Goal: Task Accomplishment & Management: Complete application form

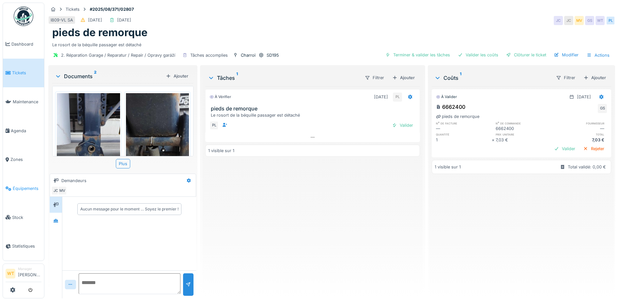
click at [22, 189] on link "Équipements" at bounding box center [23, 188] width 41 height 29
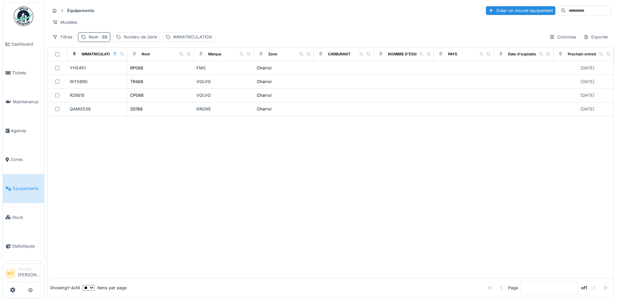
click at [94, 40] on div "Nom : 88" at bounding box center [98, 37] width 19 height 6
click at [141, 73] on icon at bounding box center [137, 73] width 5 height 4
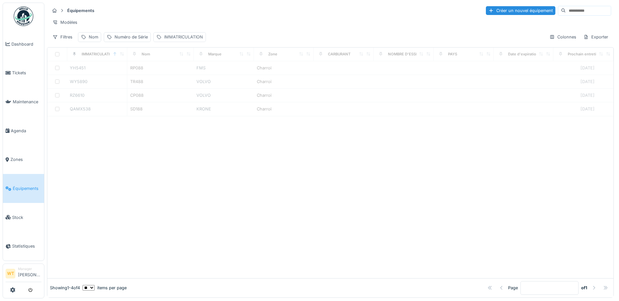
click at [182, 40] on div "IMMATRICULATION" at bounding box center [183, 37] width 39 height 6
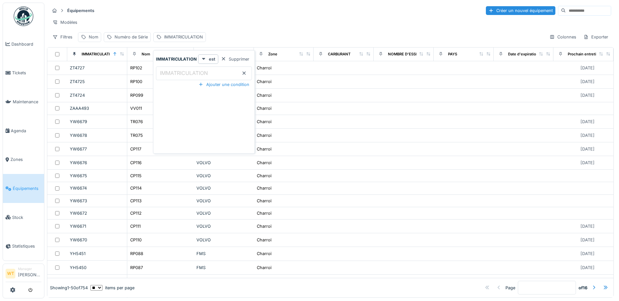
click at [168, 74] on label "IMMATRICULATION" at bounding box center [184, 73] width 51 height 8
click at [168, 74] on input "IMMATRICULATION" at bounding box center [204, 74] width 96 height 14
type input "***"
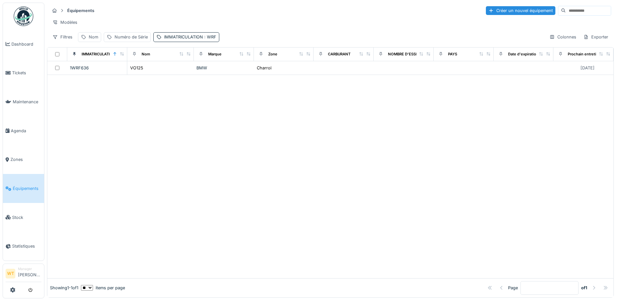
click at [222, 39] on div "Filtres Nom Numéro de Série IMMATRICULATION : WRF Colonnes Exporter" at bounding box center [330, 36] width 561 height 9
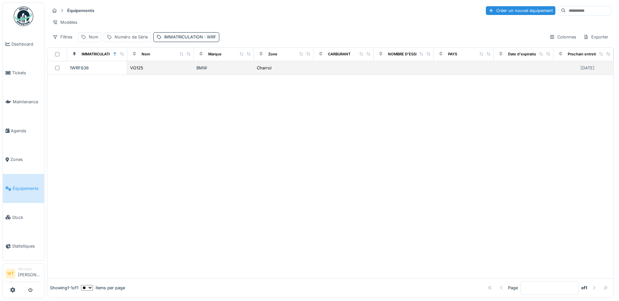
click at [204, 71] on div "BMW" at bounding box center [223, 68] width 55 height 6
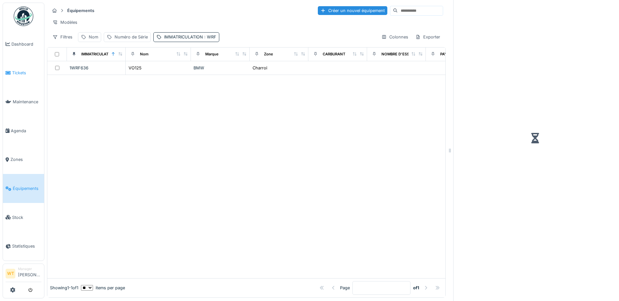
click at [20, 70] on span "Tickets" at bounding box center [26, 73] width 29 height 6
click at [14, 76] on link "Tickets" at bounding box center [23, 73] width 41 height 29
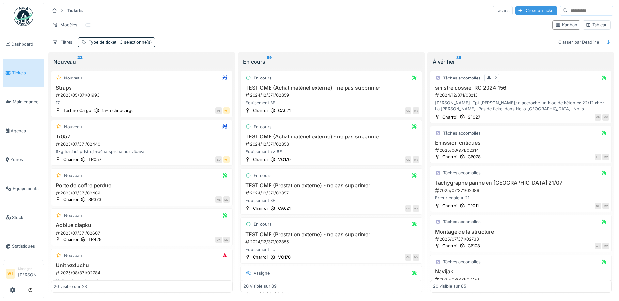
click at [518, 9] on div "Créer un ticket" at bounding box center [536, 10] width 42 height 9
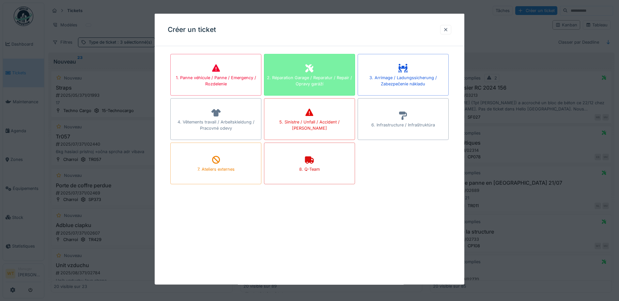
click at [316, 66] on div "2. Réparation Garage / Reparatur / Repair / Opravy garáží" at bounding box center [309, 75] width 91 height 42
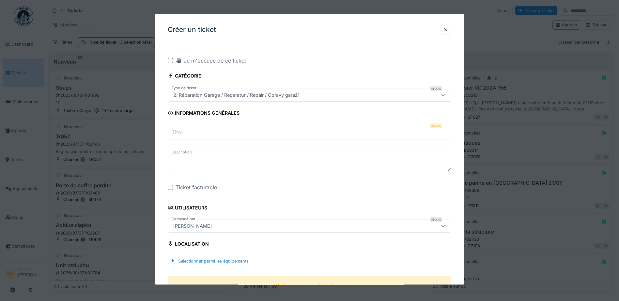
click at [203, 131] on input "Titre" at bounding box center [309, 133] width 283 height 14
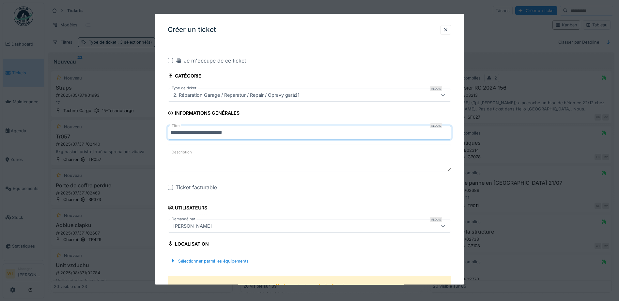
click at [242, 136] on input "**********" at bounding box center [309, 133] width 283 height 14
click at [261, 133] on input "**********" at bounding box center [309, 133] width 283 height 14
type input "**********"
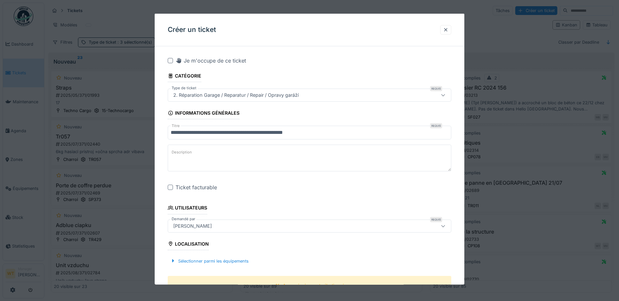
click at [172, 189] on div at bounding box center [170, 187] width 5 height 5
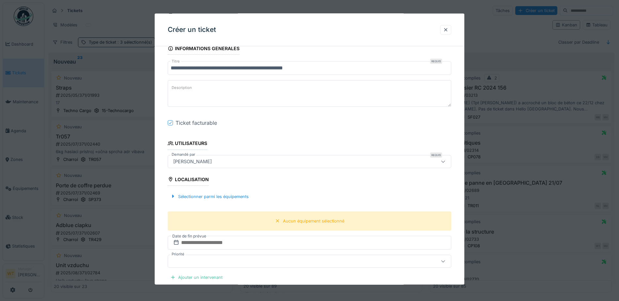
scroll to position [65, 0]
click at [212, 193] on div "Sélectionner parmi les équipements" at bounding box center [209, 195] width 83 height 9
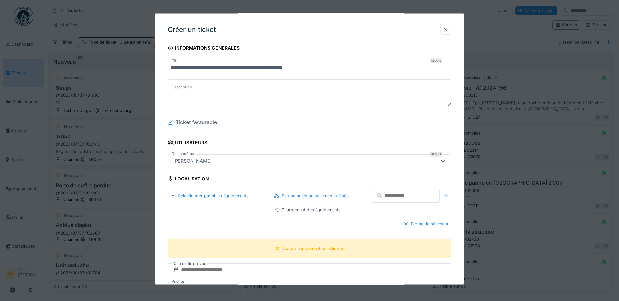
click at [391, 198] on input "text" at bounding box center [405, 196] width 68 height 14
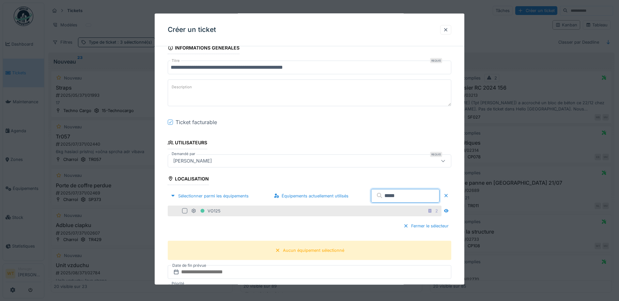
type input "*****"
click at [292, 214] on div "VO125 2" at bounding box center [315, 211] width 249 height 8
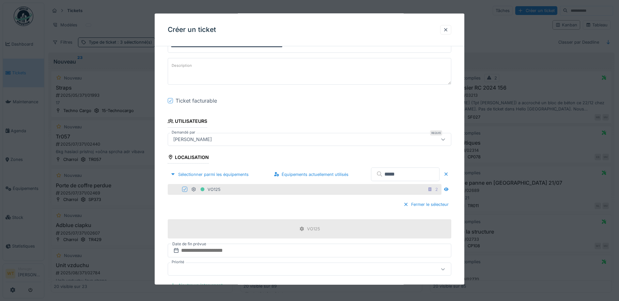
scroll to position [163, 0]
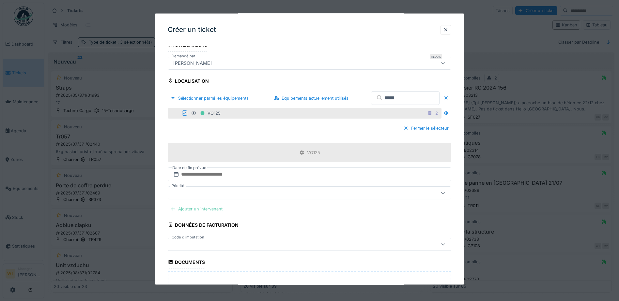
click at [210, 207] on div "Ajouter un intervenant" at bounding box center [196, 209] width 57 height 9
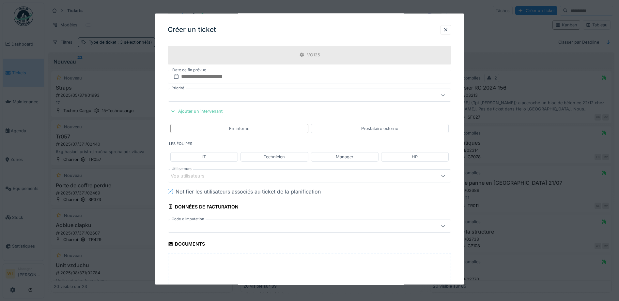
click at [209, 179] on div "Vos utilisateurs" at bounding box center [192, 176] width 43 height 7
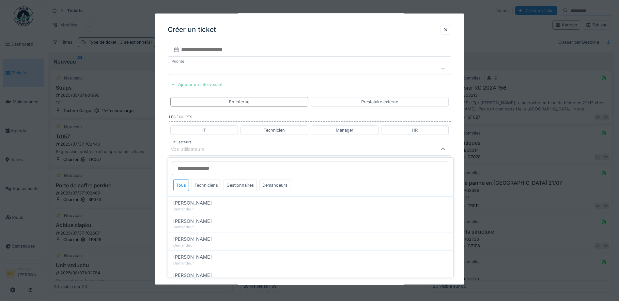
click at [205, 181] on div "Techniciens" at bounding box center [205, 185] width 29 height 12
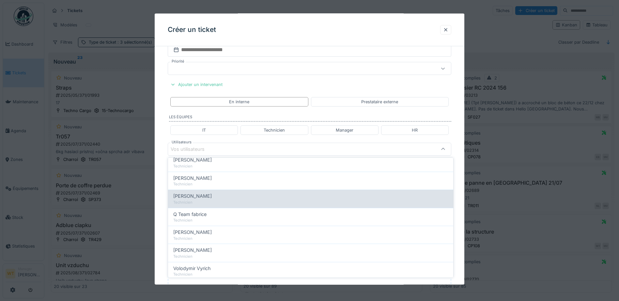
scroll to position [98, 0]
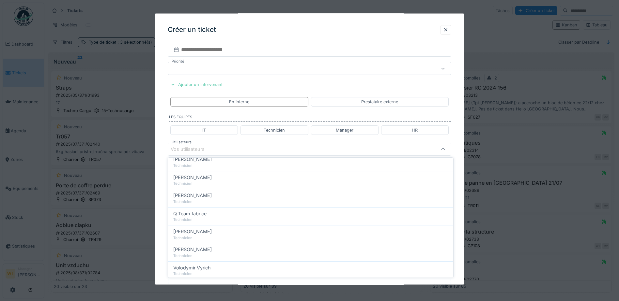
drag, startPoint x: 209, startPoint y: 236, endPoint x: 211, endPoint y: 229, distance: 7.3
click at [209, 236] on div "Technicien" at bounding box center [310, 238] width 275 height 6
type input "****"
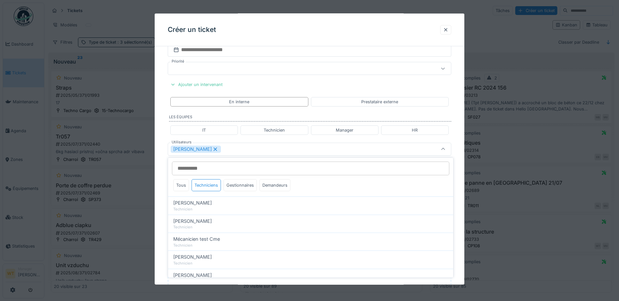
click at [242, 155] on div "[PERSON_NAME]" at bounding box center [309, 149] width 283 height 13
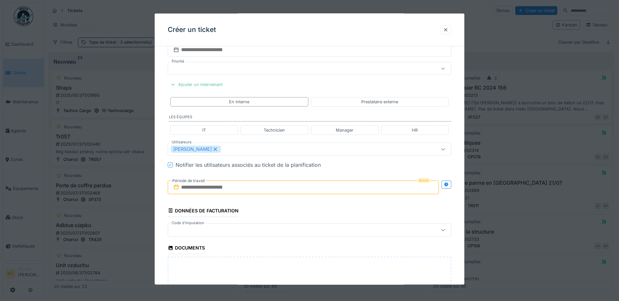
click at [229, 185] on input "text" at bounding box center [303, 187] width 271 height 14
click at [292, 251] on div "15" at bounding box center [293, 251] width 9 height 9
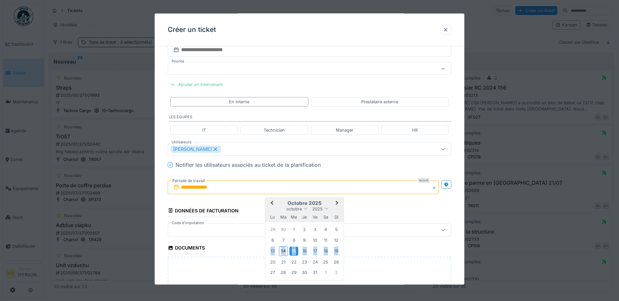
click at [292, 251] on div "15" at bounding box center [293, 251] width 9 height 9
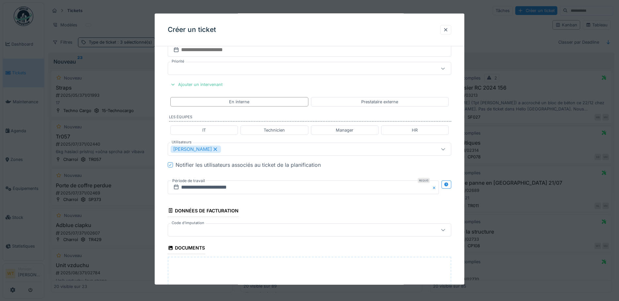
click at [234, 228] on div at bounding box center [293, 229] width 244 height 7
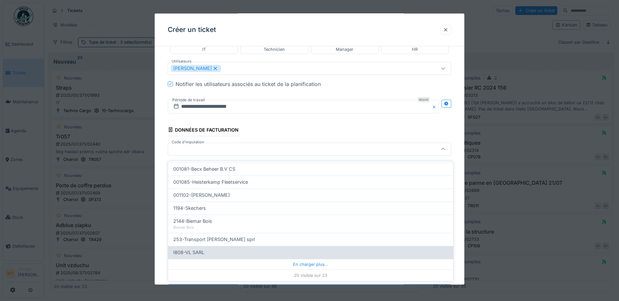
scroll to position [4, 0]
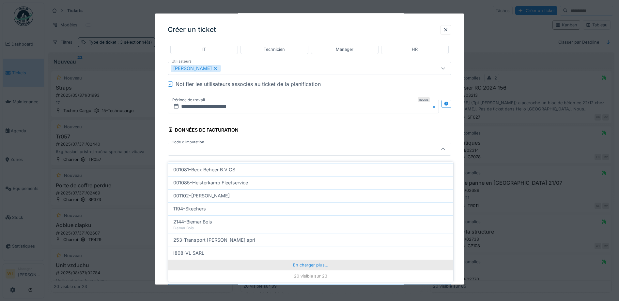
click at [280, 260] on div "En charger plus…" at bounding box center [310, 265] width 285 height 10
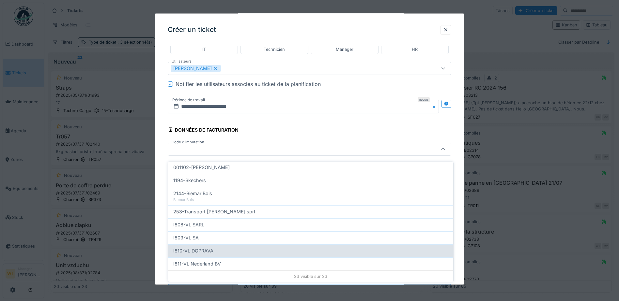
scroll to position [236, 0]
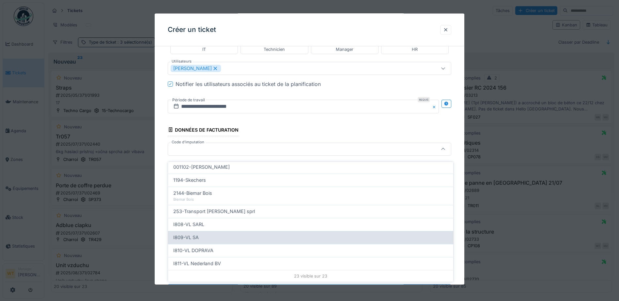
click at [211, 234] on div "I809-VL SA" at bounding box center [310, 237] width 275 height 7
type input "***"
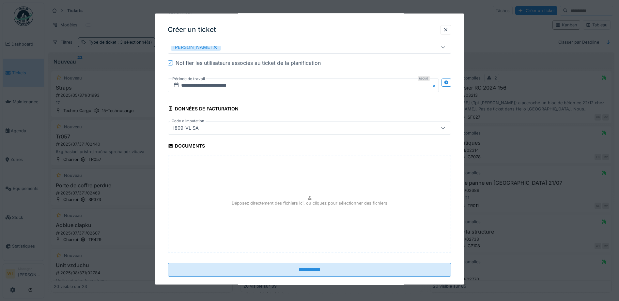
scroll to position [400, 0]
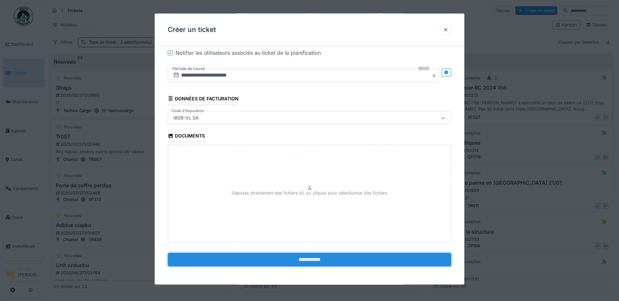
click at [303, 264] on input "**********" at bounding box center [309, 260] width 283 height 14
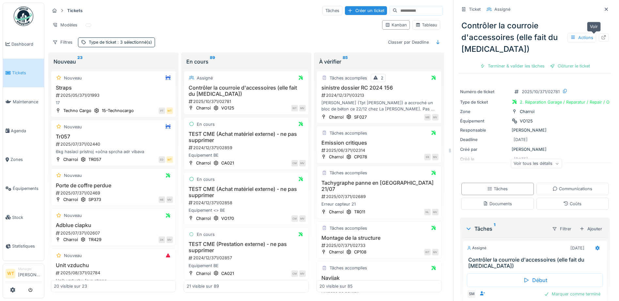
click at [601, 35] on icon at bounding box center [603, 37] width 5 height 4
drag, startPoint x: 596, startPoint y: 5, endPoint x: 589, endPoint y: 4, distance: 6.9
click at [604, 8] on icon at bounding box center [605, 9] width 3 height 3
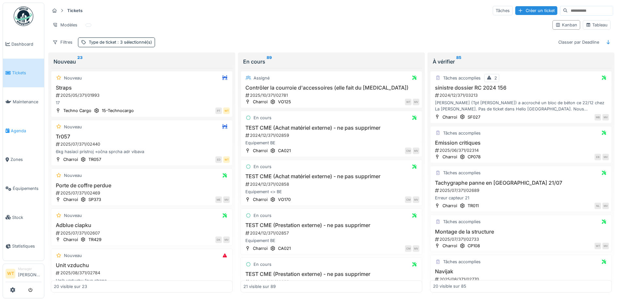
click at [27, 133] on link "Agenda" at bounding box center [23, 130] width 41 height 29
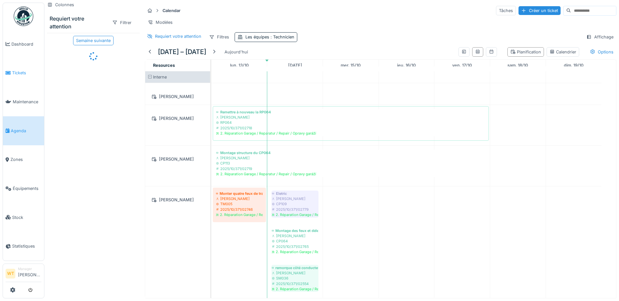
click at [20, 73] on span "Tickets" at bounding box center [26, 73] width 29 height 6
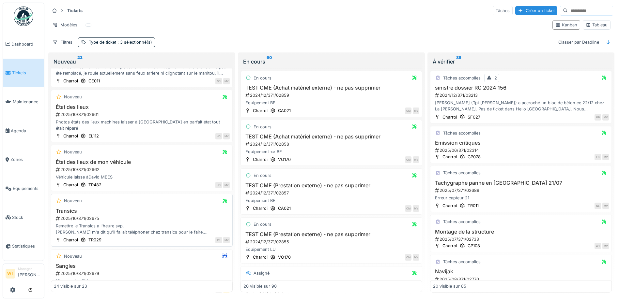
scroll to position [636, 0]
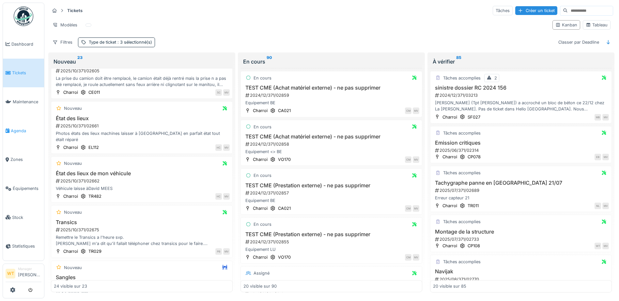
click at [13, 129] on span "Agenda" at bounding box center [26, 131] width 31 height 6
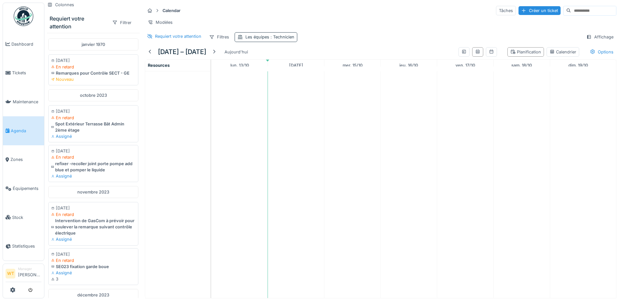
click at [273, 39] on span ": Technicien" at bounding box center [281, 37] width 25 height 5
click at [271, 74] on icon at bounding box center [270, 73] width 4 height 4
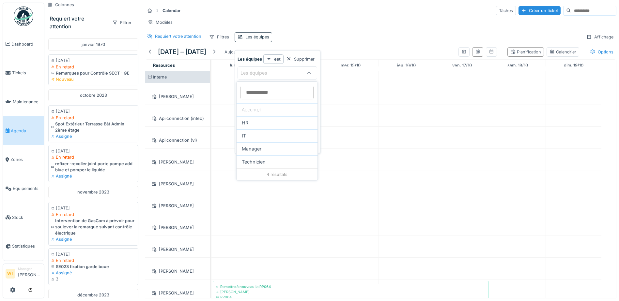
click at [263, 40] on div "Les équipes" at bounding box center [257, 37] width 24 height 6
click at [274, 74] on div "Les équipes" at bounding box center [258, 72] width 36 height 7
click at [258, 161] on span "Technicien" at bounding box center [254, 162] width 24 height 7
type input "***"
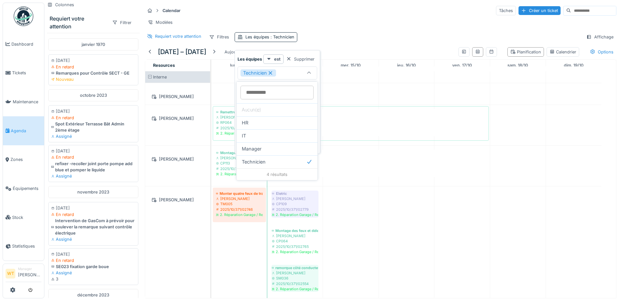
click at [318, 15] on div "Calendar Tâches Créer un ticket" at bounding box center [380, 10] width 471 height 11
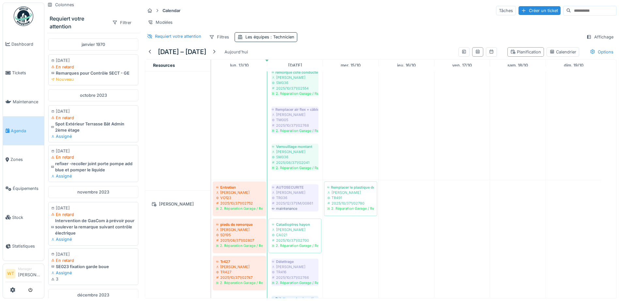
scroll to position [196, 0]
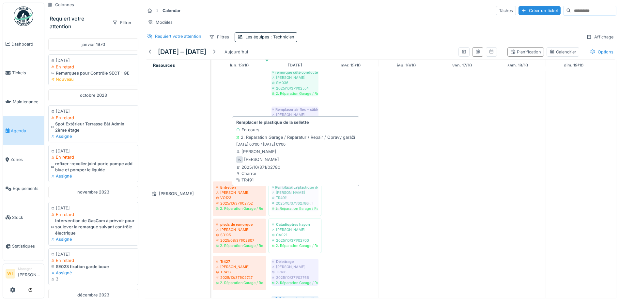
drag, startPoint x: 341, startPoint y: 203, endPoint x: 297, endPoint y: 210, distance: 45.3
click at [211, 211] on div "Entretien Peter Lopata VO123 2025/10/371/02752 2. Réparation Garage / Reparatur…" at bounding box center [211, 293] width 0 height 226
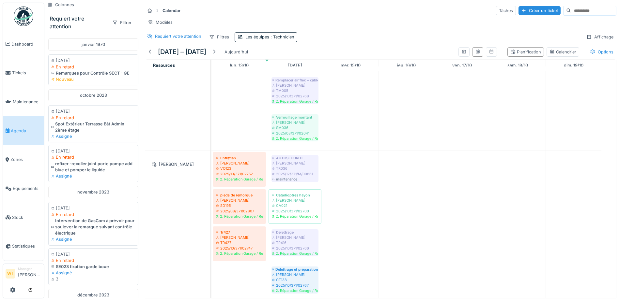
scroll to position [261, 0]
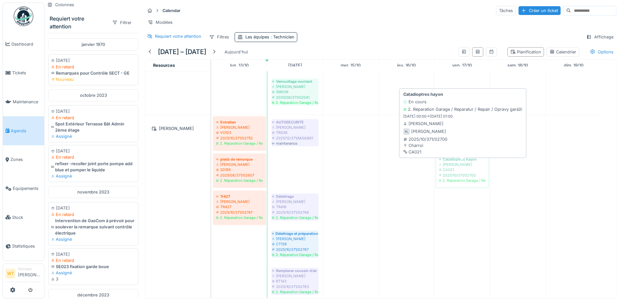
drag, startPoint x: 297, startPoint y: 171, endPoint x: 445, endPoint y: 159, distance: 148.2
click at [211, 159] on div "Entretien Peter Lopata VO123 2025/10/371/02752 2. Réparation Garage / Reparatur…" at bounding box center [211, 247] width 0 height 264
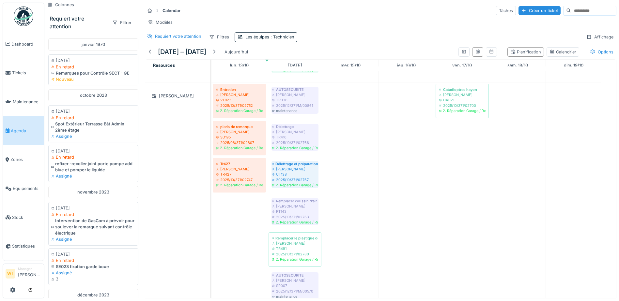
scroll to position [326, 0]
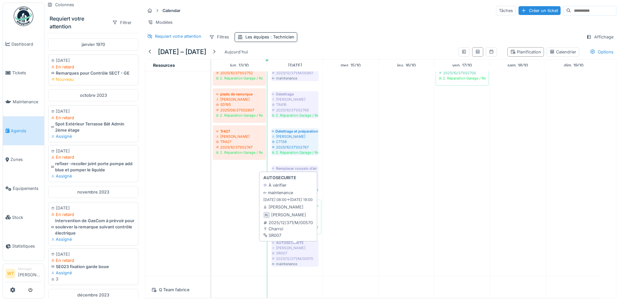
click at [298, 256] on div "SR007" at bounding box center [295, 253] width 46 height 5
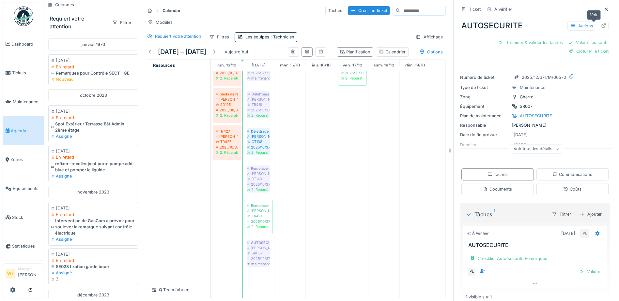
click at [601, 24] on icon at bounding box center [603, 25] width 4 height 4
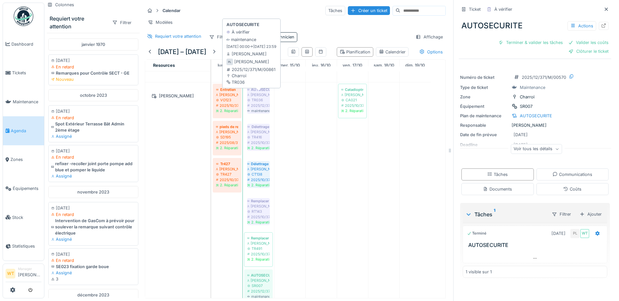
click at [253, 108] on div "2025/12/371/M/00861" at bounding box center [258, 105] width 22 height 5
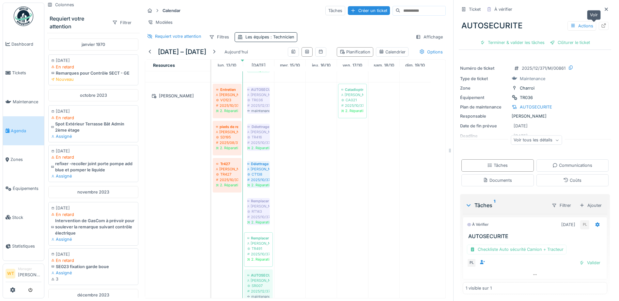
click at [598, 25] on div at bounding box center [603, 26] width 10 height 8
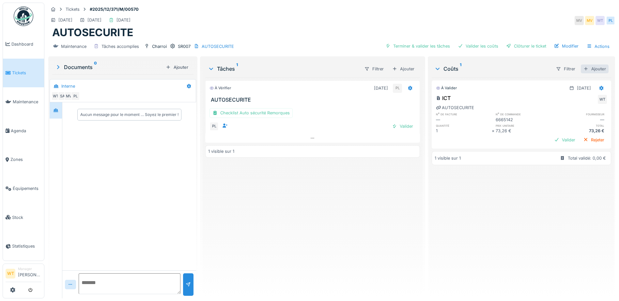
click at [593, 69] on div "Ajouter" at bounding box center [595, 69] width 28 height 9
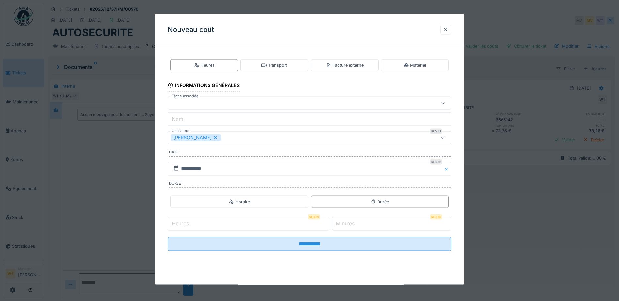
click at [212, 137] on icon at bounding box center [215, 138] width 6 height 5
click at [208, 137] on div "Utilisateurs" at bounding box center [293, 137] width 244 height 7
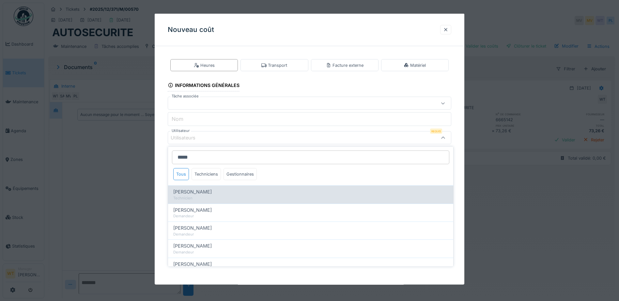
type input "*****"
click at [217, 196] on div "Technicien" at bounding box center [310, 199] width 275 height 6
type input "*****"
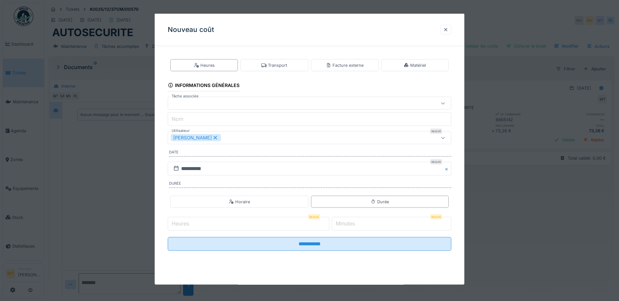
click at [254, 145] on fieldset "**********" at bounding box center [309, 154] width 283 height 205
click at [229, 227] on input "Heures" at bounding box center [248, 224] width 161 height 14
type input "*"
click at [358, 229] on input "*" at bounding box center [391, 224] width 119 height 14
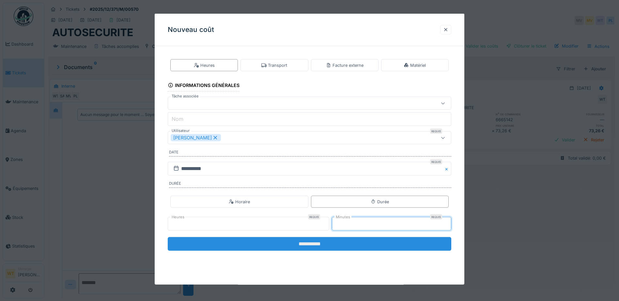
type input "**"
click at [345, 242] on input "**********" at bounding box center [309, 244] width 283 height 14
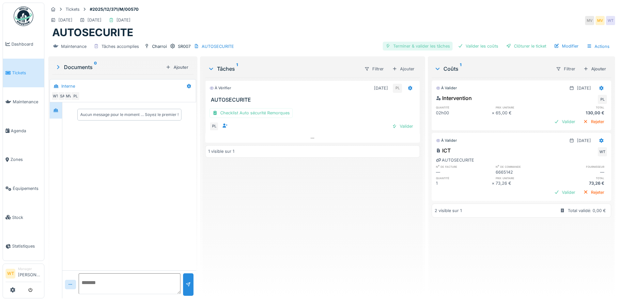
click at [415, 50] on div "Terminer & valider les tâches" at bounding box center [418, 46] width 70 height 9
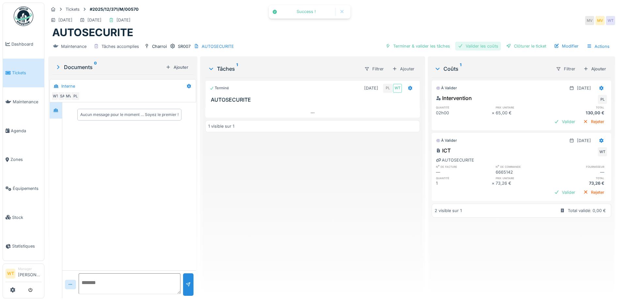
click at [472, 49] on div "Valider les coûts" at bounding box center [478, 46] width 46 height 9
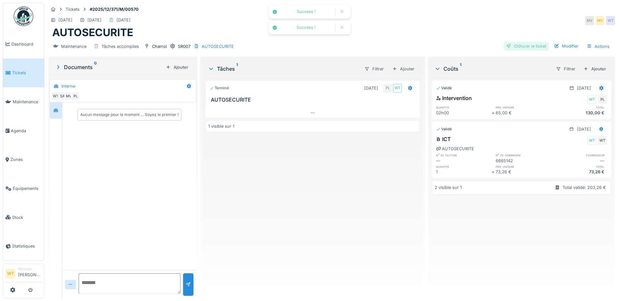
click at [520, 48] on div "Clôturer le ticket" at bounding box center [525, 46] width 45 height 9
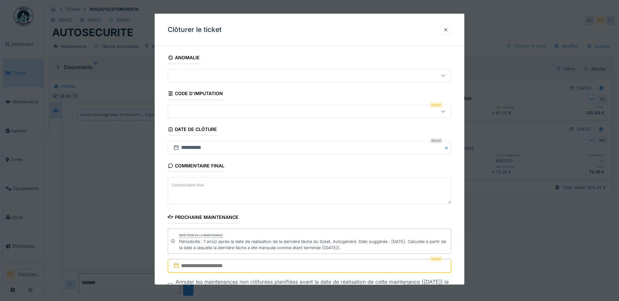
click at [239, 110] on div at bounding box center [293, 111] width 244 height 7
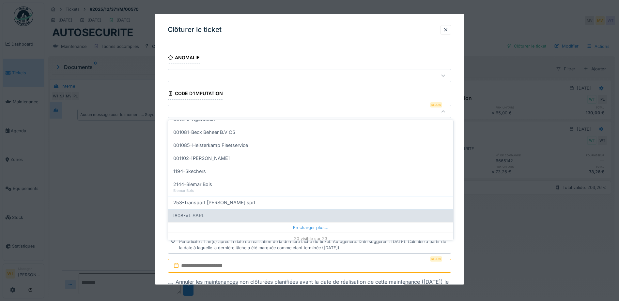
scroll to position [208, 0]
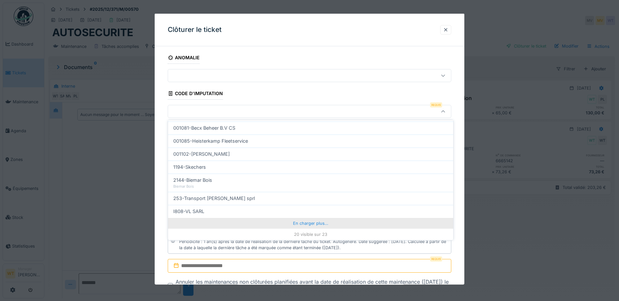
click at [267, 222] on div "En charger plus…" at bounding box center [310, 223] width 285 height 10
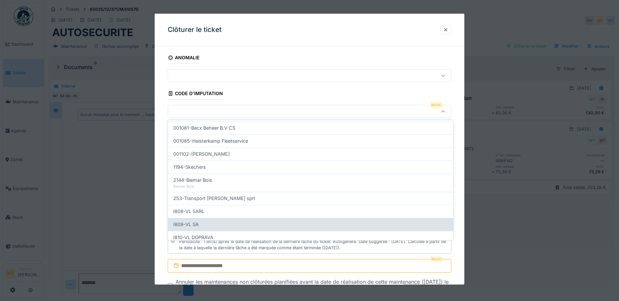
scroll to position [236, 0]
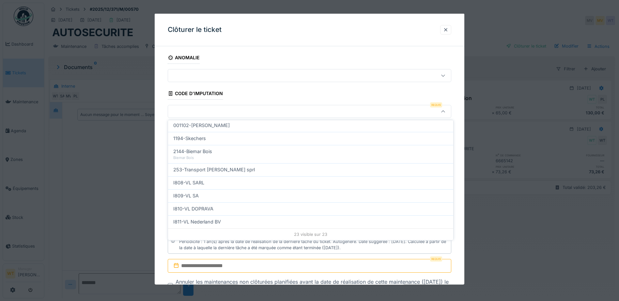
click at [209, 194] on div "I809-VL SA" at bounding box center [310, 195] width 275 height 7
type input "***"
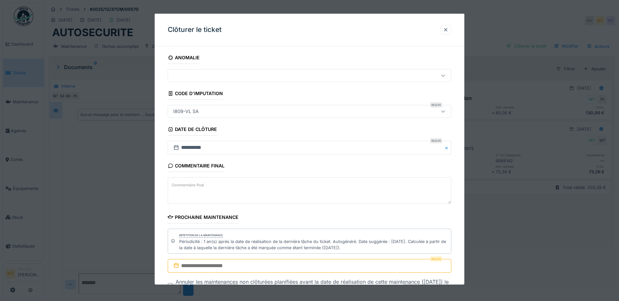
click at [311, 263] on input "text" at bounding box center [309, 266] width 283 height 14
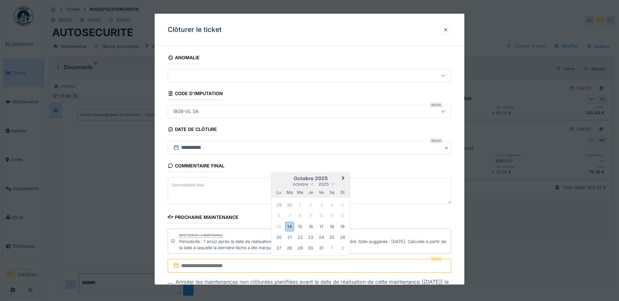
click at [333, 186] on div "octobre 2025" at bounding box center [310, 185] width 78 height 6
click at [333, 185] on span at bounding box center [332, 183] width 4 height 4
click at [311, 220] on div "2026" at bounding box center [310, 222] width 38 height 7
click at [343, 178] on span "Next Month" at bounding box center [343, 179] width 0 height 8
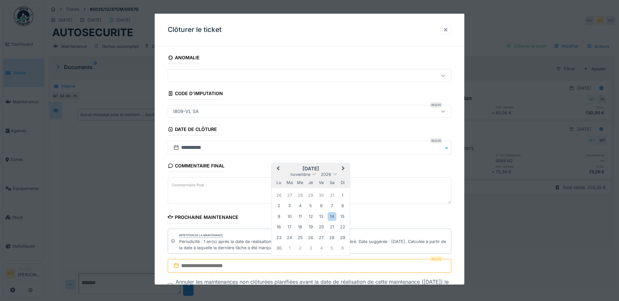
click at [345, 168] on button "Next Month" at bounding box center [344, 169] width 10 height 10
click at [320, 205] on div "4" at bounding box center [321, 206] width 9 height 9
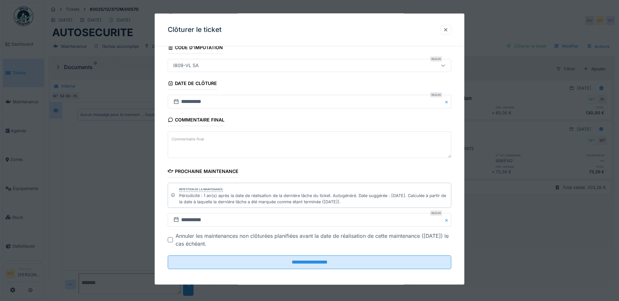
scroll to position [49, 0]
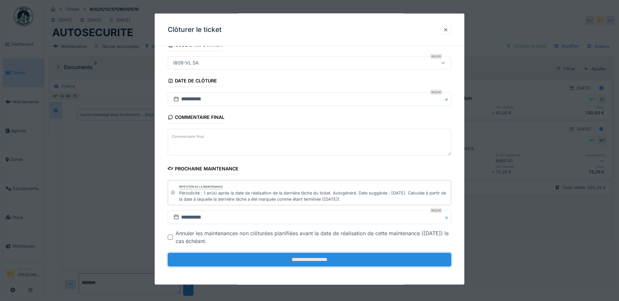
click at [264, 262] on input "**********" at bounding box center [309, 260] width 283 height 14
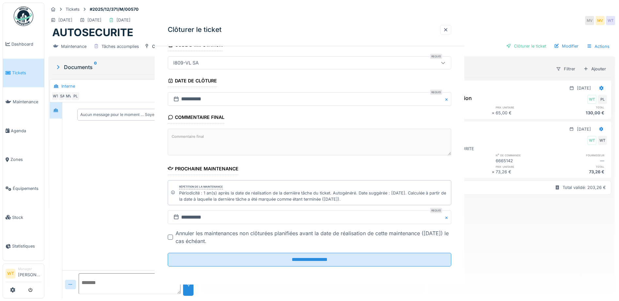
scroll to position [0, 0]
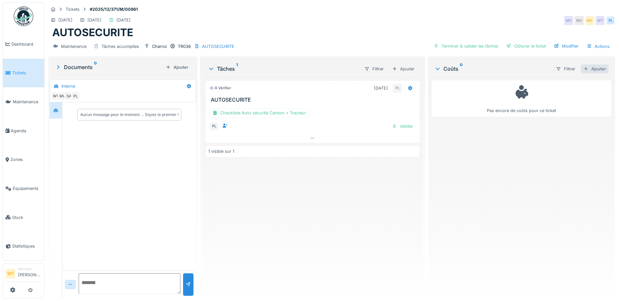
click at [583, 69] on div at bounding box center [585, 69] width 5 height 6
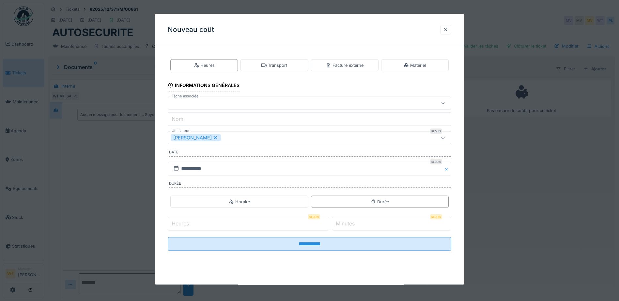
click at [213, 138] on icon at bounding box center [215, 138] width 6 height 5
click at [213, 140] on div "Utilisateurs" at bounding box center [293, 137] width 244 height 7
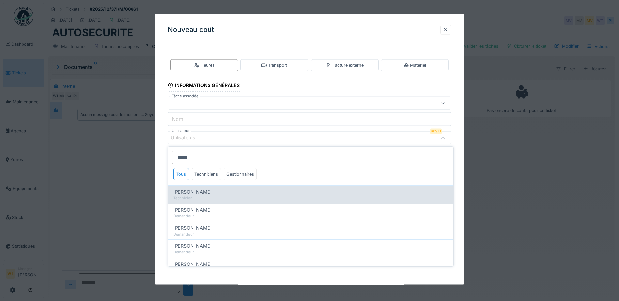
type input "*****"
click at [223, 197] on div "Technicien" at bounding box center [310, 199] width 275 height 6
type input "*****"
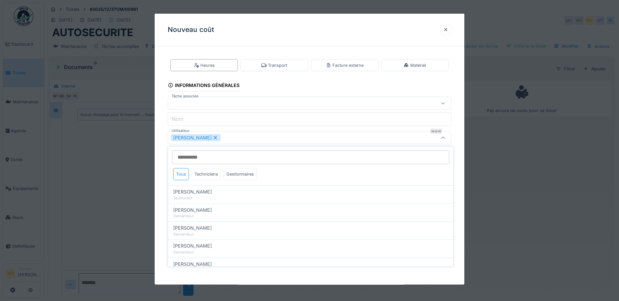
click at [244, 141] on div "[PERSON_NAME]" at bounding box center [293, 137] width 244 height 7
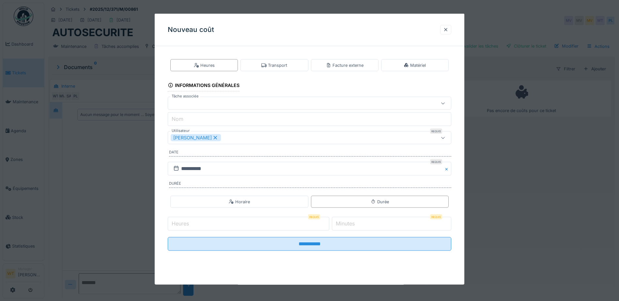
click at [235, 223] on input "Heures" at bounding box center [248, 224] width 161 height 14
type input "*"
click at [363, 229] on input "*" at bounding box center [391, 224] width 119 height 14
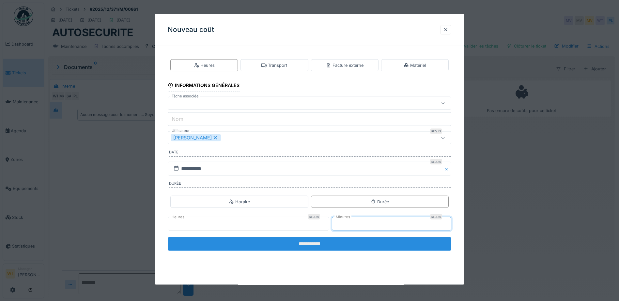
type input "**"
click at [344, 247] on input "**********" at bounding box center [309, 244] width 283 height 14
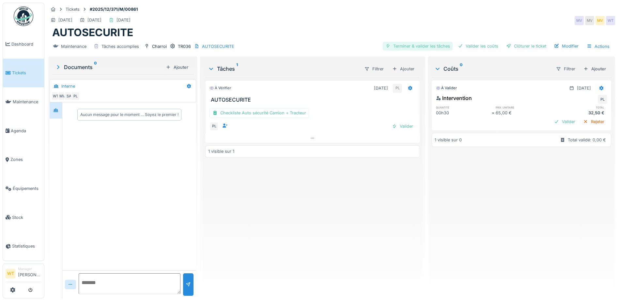
click at [421, 49] on div "Terminer & valider les tâches" at bounding box center [418, 46] width 70 height 9
click at [471, 45] on div "Valider les coûts" at bounding box center [478, 46] width 46 height 9
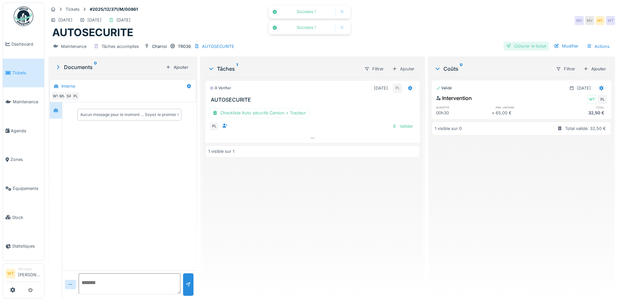
click at [515, 45] on div "Clôturer le ticket" at bounding box center [525, 46] width 45 height 9
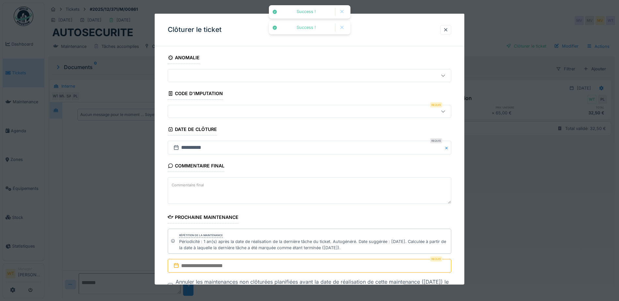
click at [245, 111] on div at bounding box center [293, 111] width 244 height 7
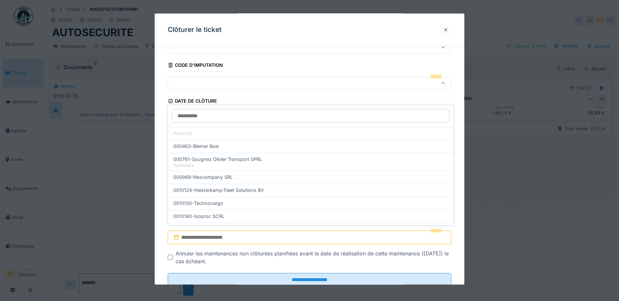
scroll to position [49, 0]
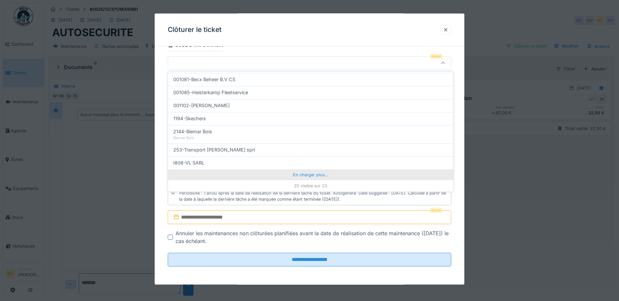
click at [288, 172] on div "En charger plus…" at bounding box center [310, 175] width 285 height 10
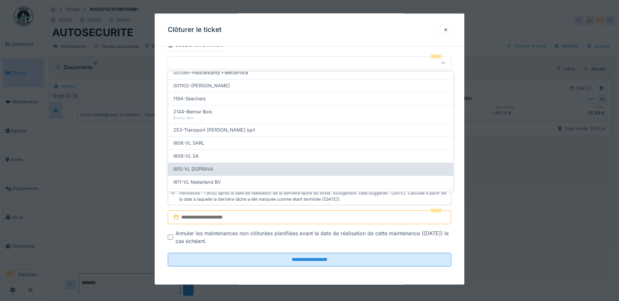
scroll to position [228, 0]
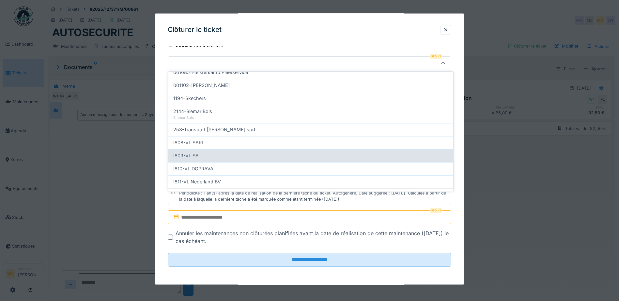
click at [220, 155] on div "I809-VL SA" at bounding box center [310, 155] width 275 height 7
type input "***"
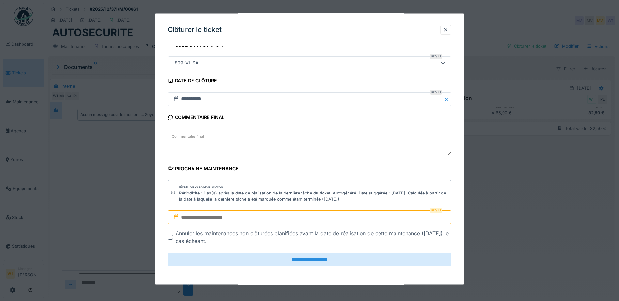
scroll to position [5, 0]
click at [249, 215] on input "text" at bounding box center [309, 218] width 283 height 14
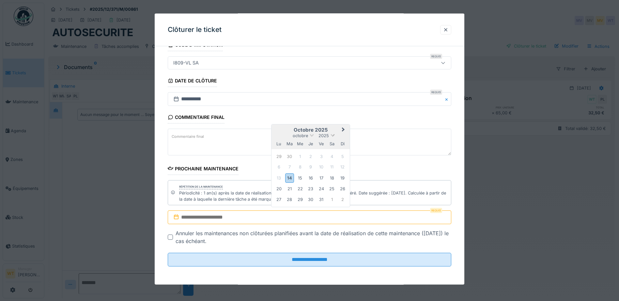
click at [332, 134] on span at bounding box center [332, 135] width 4 height 4
click at [314, 172] on div "2026" at bounding box center [310, 173] width 38 height 7
click at [343, 129] on span "Next Month" at bounding box center [343, 131] width 0 height 8
click at [343, 120] on span "Next Month" at bounding box center [343, 120] width 0 height 8
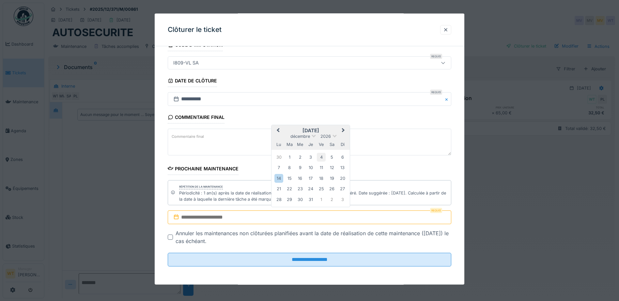
click at [323, 157] on div "4" at bounding box center [321, 157] width 9 height 9
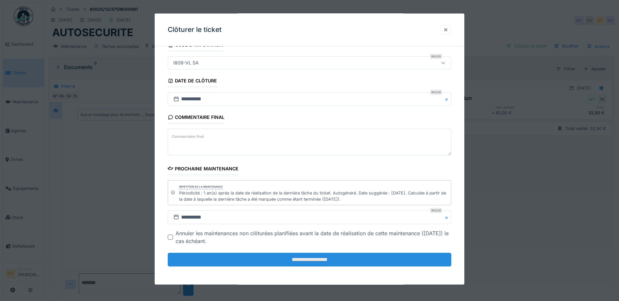
click at [268, 259] on input "**********" at bounding box center [309, 260] width 283 height 14
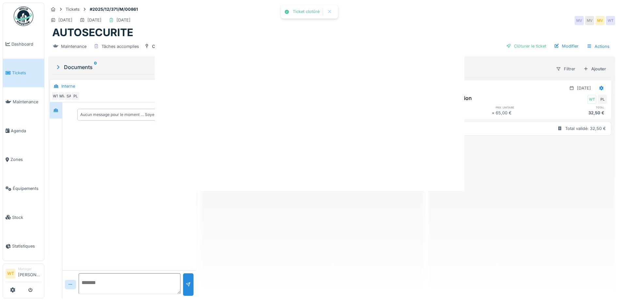
scroll to position [0, 0]
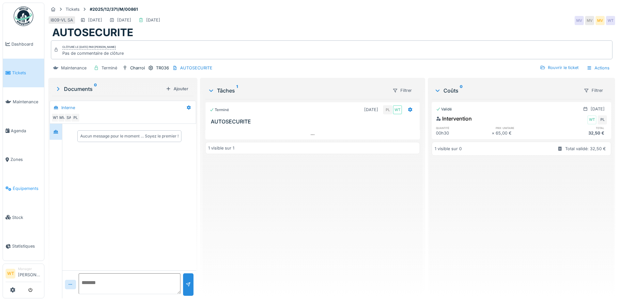
click at [27, 188] on link "Équipements" at bounding box center [23, 188] width 41 height 29
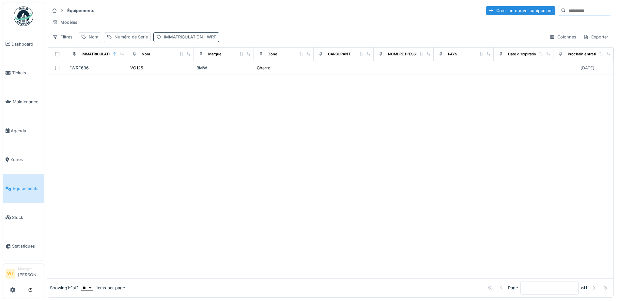
click at [176, 40] on div "IMMATRICULATION : WRF" at bounding box center [190, 37] width 52 height 6
click at [243, 74] on icon at bounding box center [243, 73] width 5 height 4
click at [87, 42] on div "Nom" at bounding box center [89, 36] width 23 height 9
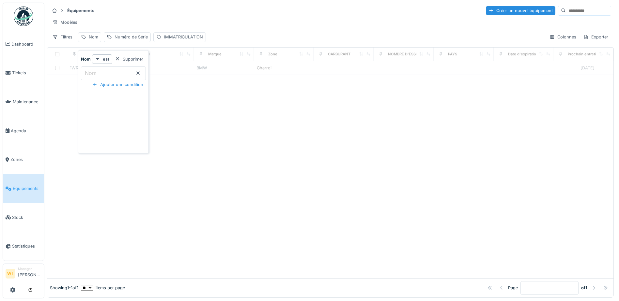
click at [99, 71] on input "Nom" at bounding box center [113, 74] width 65 height 14
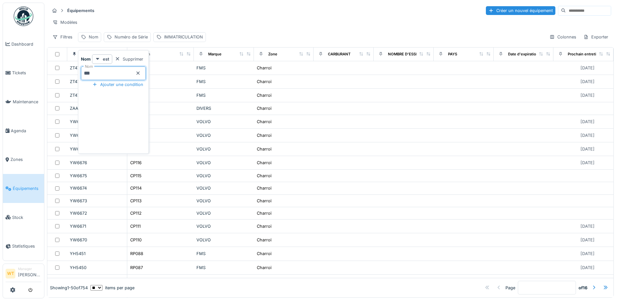
type input "***"
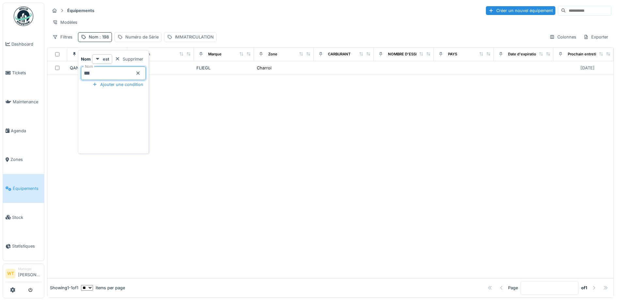
click at [165, 16] on div "Équipements Créer un nouvel équipement" at bounding box center [330, 10] width 561 height 11
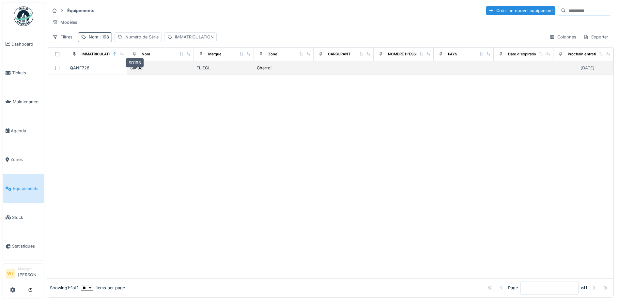
click at [141, 71] on div "SD198" at bounding box center [136, 68] width 12 height 6
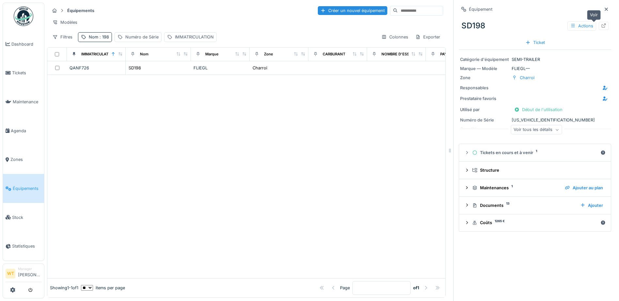
click at [598, 26] on div at bounding box center [603, 26] width 10 height 8
click at [601, 26] on icon at bounding box center [603, 25] width 4 height 4
click at [100, 39] on span ": 198" at bounding box center [103, 37] width 11 height 5
click at [140, 74] on icon at bounding box center [137, 73] width 3 height 3
click at [123, 75] on input "Nom" at bounding box center [113, 74] width 65 height 14
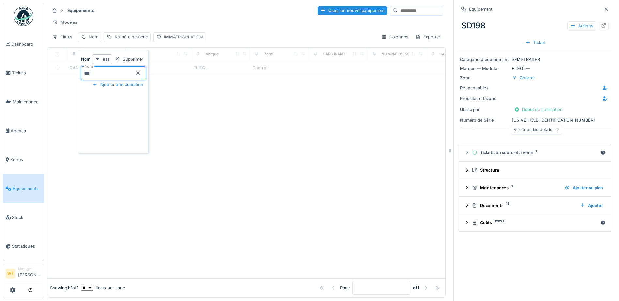
type input "***"
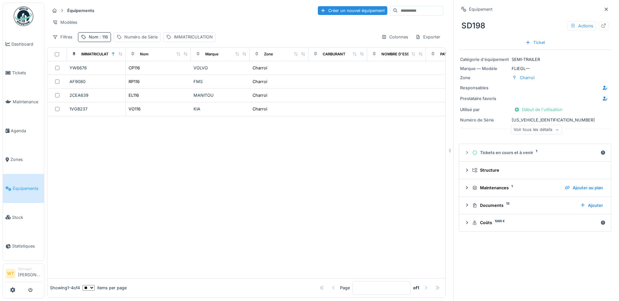
click at [183, 22] on div "Modèles" at bounding box center [246, 22] width 393 height 9
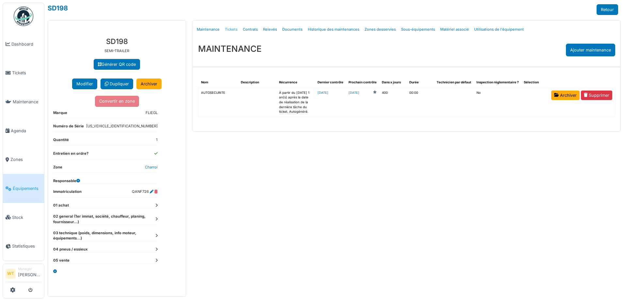
drag, startPoint x: 0, startPoint y: 0, endPoint x: 232, endPoint y: 29, distance: 233.4
click at [232, 29] on link "Tickets" at bounding box center [231, 29] width 18 height 15
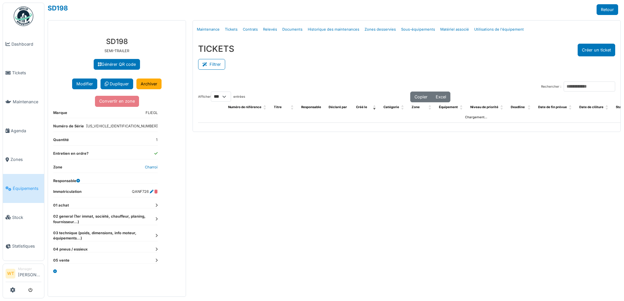
select select "***"
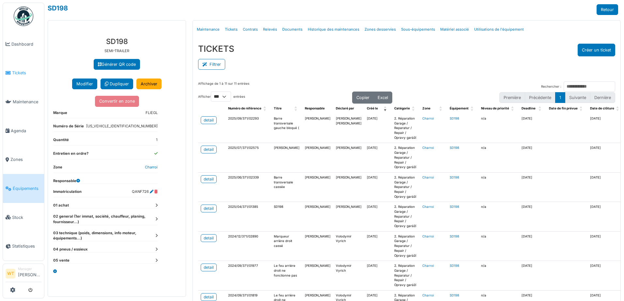
click at [23, 73] on span "Tickets" at bounding box center [26, 73] width 29 height 6
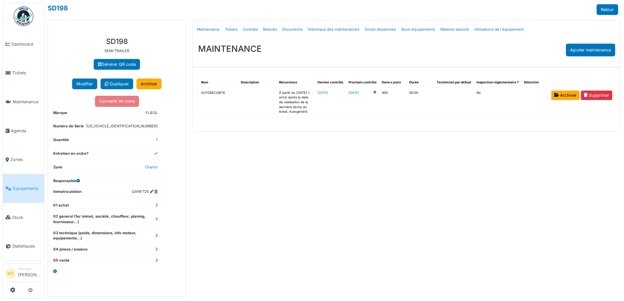
click at [0, 72] on html "Dashboard Tickets Maintenance Agenda Zones Équipements Stock Statistiques WT Ma…" at bounding box center [312, 150] width 624 height 301
click at [11, 70] on li "Tickets" at bounding box center [24, 73] width 36 height 6
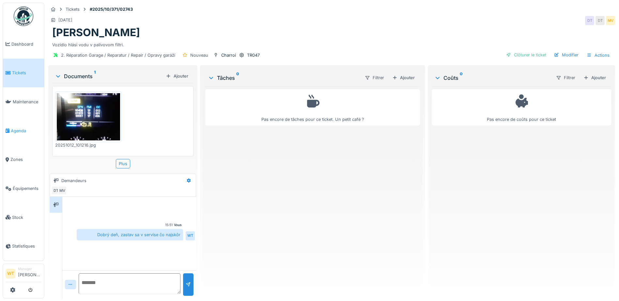
click at [19, 130] on span "Agenda" at bounding box center [26, 131] width 31 height 6
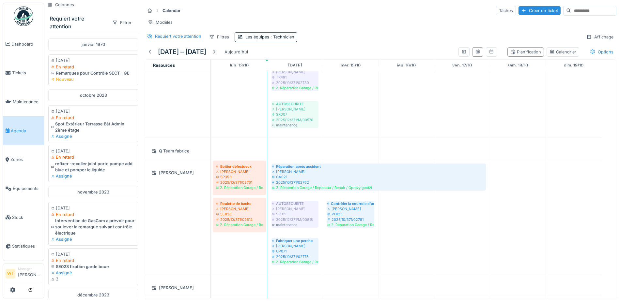
scroll to position [489, 0]
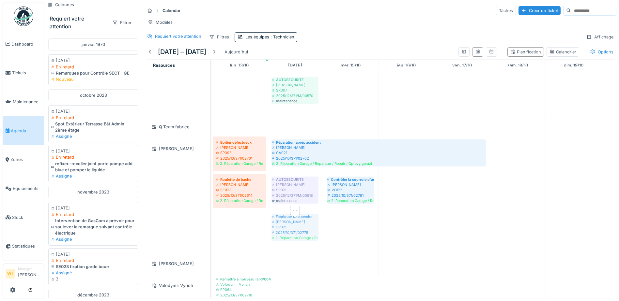
click at [211, 232] on div "Boitier défectueux Sergej Mandzjuk SP393 2025/10/371/02761 2. Réparation Garage…" at bounding box center [211, 192] width 0 height 115
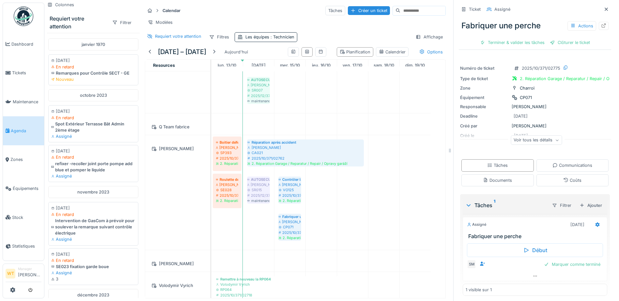
drag, startPoint x: 599, startPoint y: 8, endPoint x: 592, endPoint y: 13, distance: 8.7
click at [601, 8] on div at bounding box center [606, 9] width 10 height 8
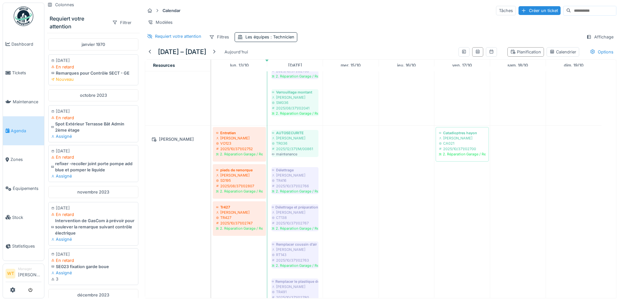
scroll to position [290, 0]
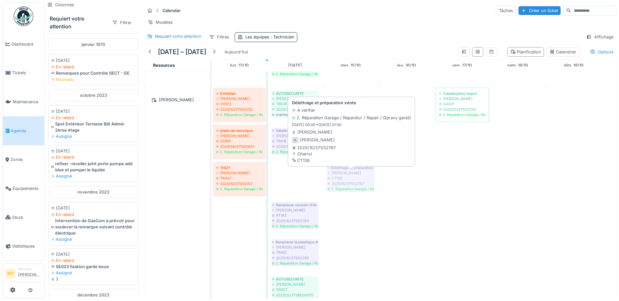
drag, startPoint x: 300, startPoint y: 171, endPoint x: 339, endPoint y: 173, distance: 38.5
click at [211, 173] on div "Entretien Peter Lopata VO123 2025/10/371/02752 2. Réparation Garage / Reparatur…" at bounding box center [211, 199] width 0 height 226
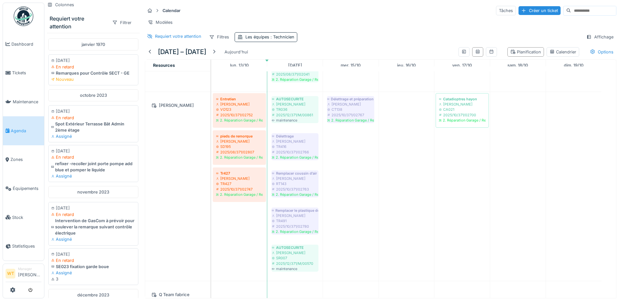
scroll to position [0, 0]
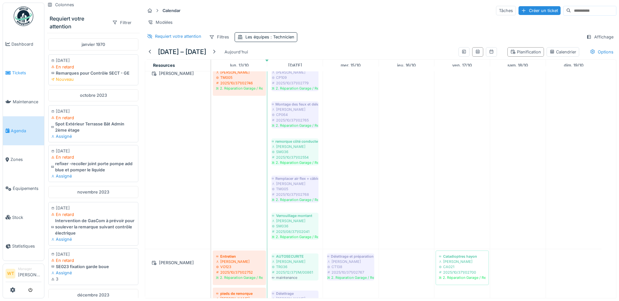
click at [17, 78] on link "Tickets" at bounding box center [23, 73] width 41 height 29
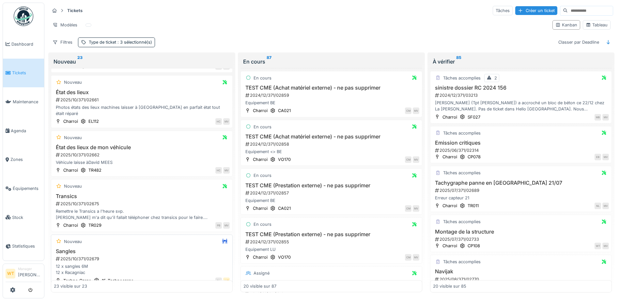
scroll to position [585, 0]
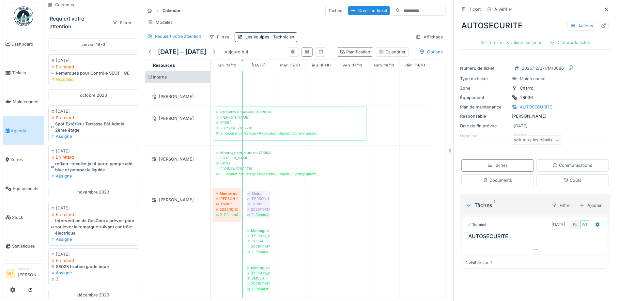
scroll to position [294, 0]
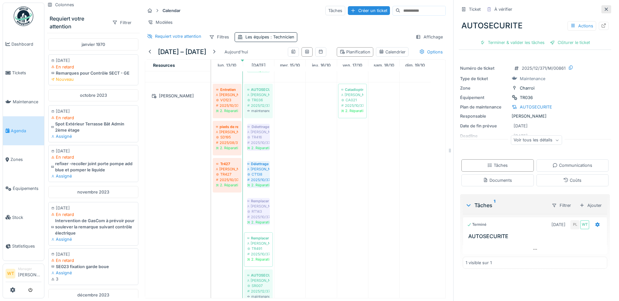
click at [603, 6] on div at bounding box center [605, 9] width 5 height 6
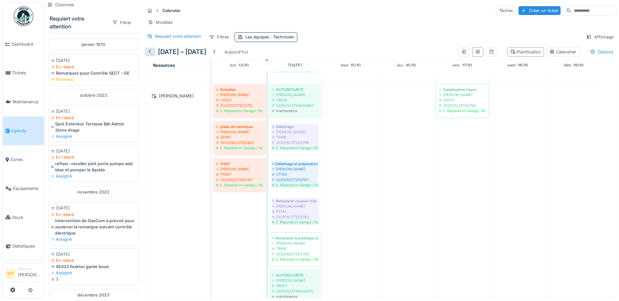
click at [152, 55] on div at bounding box center [149, 52] width 5 height 6
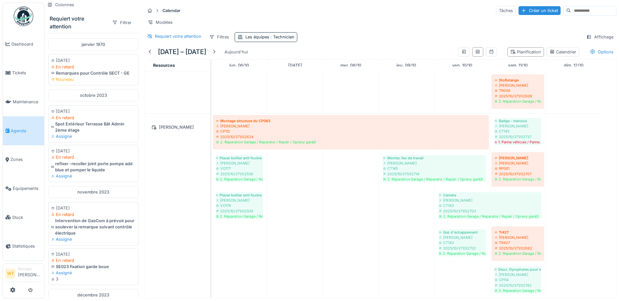
scroll to position [417, 0]
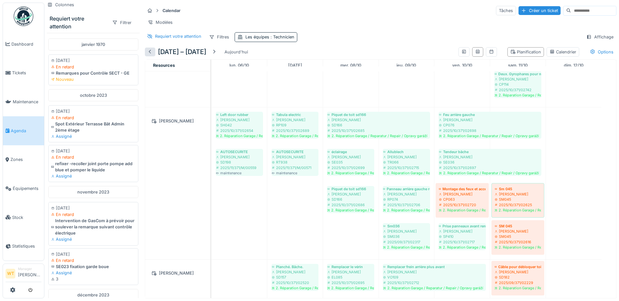
click at [155, 56] on div at bounding box center [150, 52] width 10 height 9
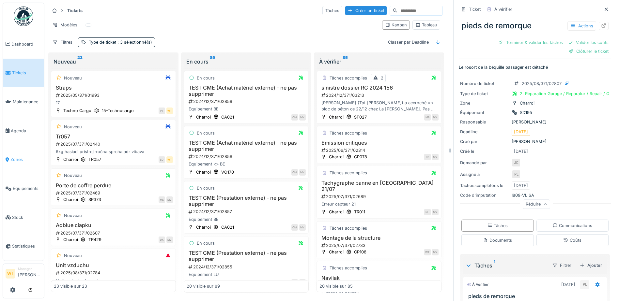
scroll to position [261, 0]
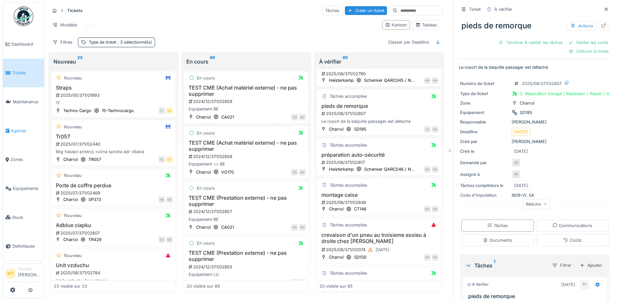
click at [8, 124] on link "Agenda" at bounding box center [23, 130] width 41 height 29
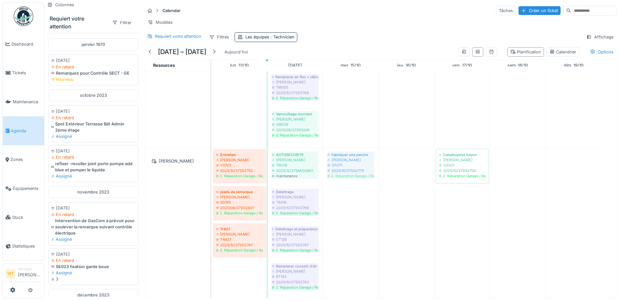
drag, startPoint x: 282, startPoint y: 269, endPoint x: 330, endPoint y: 214, distance: 73.1
click at [330, 214] on div "Remettre à nouveau la RP064 [PERSON_NAME] RP064 2025/10/371/02718 2. Réparation…" at bounding box center [413, 227] width 404 height 768
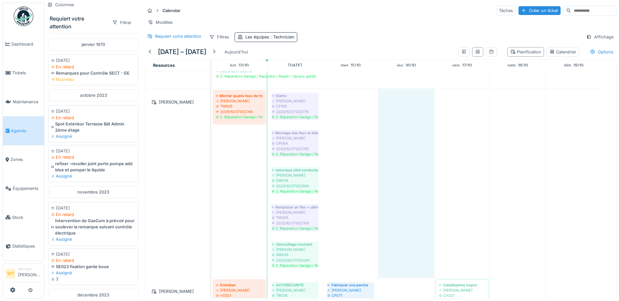
drag, startPoint x: 386, startPoint y: 189, endPoint x: 401, endPoint y: 187, distance: 14.5
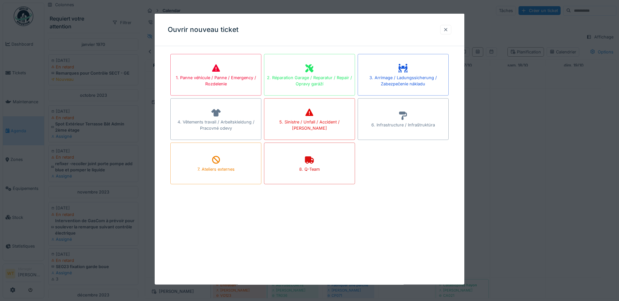
click at [448, 28] on div at bounding box center [445, 29] width 5 height 6
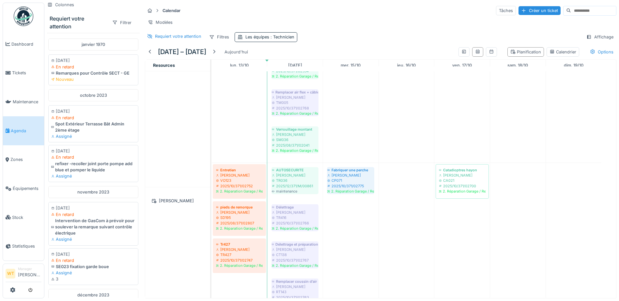
scroll to position [228, 0]
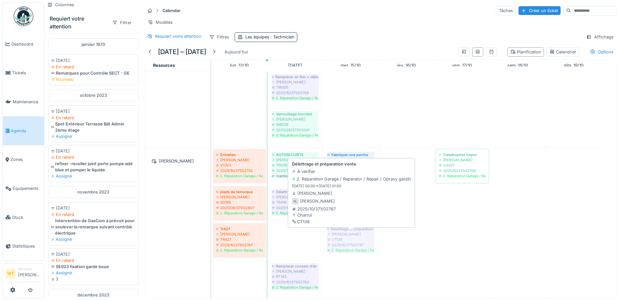
drag, startPoint x: 311, startPoint y: 246, endPoint x: 345, endPoint y: 235, distance: 36.0
click at [211, 235] on div "Entretien Peter Lopata VO123 2025/10/371/02752 2. Réparation Garage / Reparatur…" at bounding box center [211, 261] width 0 height 226
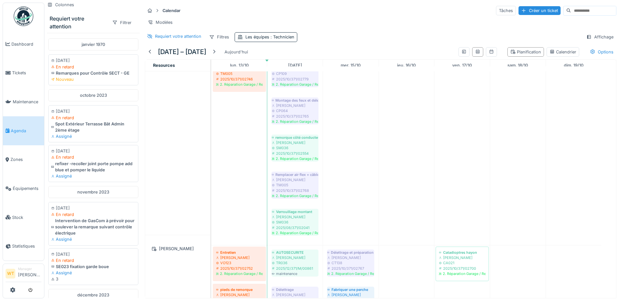
scroll to position [130, 0]
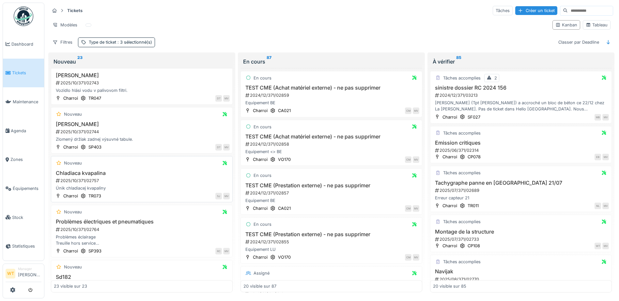
scroll to position [911, 0]
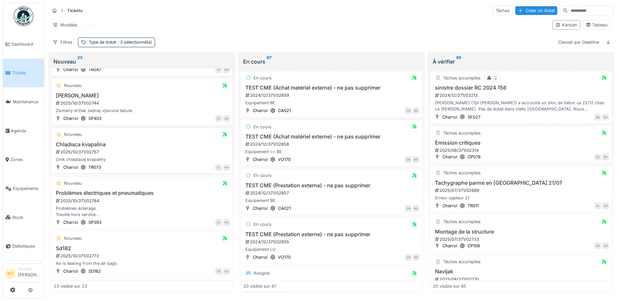
drag, startPoint x: 136, startPoint y: 152, endPoint x: 134, endPoint y: 155, distance: 3.5
drag, startPoint x: 119, startPoint y: 139, endPoint x: 124, endPoint y: 159, distance: 21.0
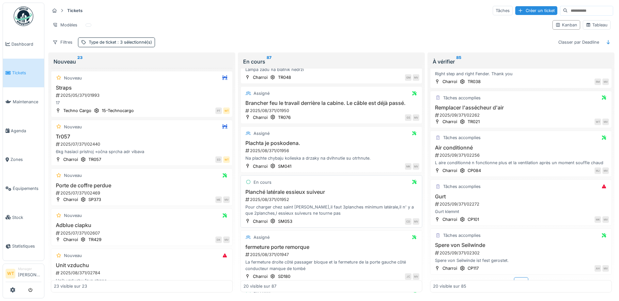
scroll to position [791, 0]
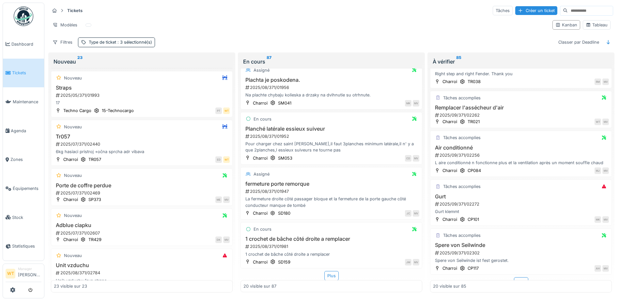
click at [324, 271] on div "Plus" at bounding box center [331, 275] width 14 height 9
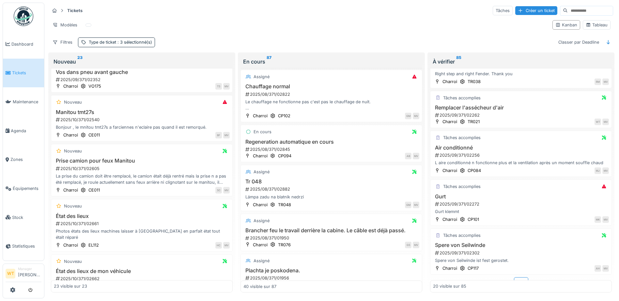
scroll to position [661, 0]
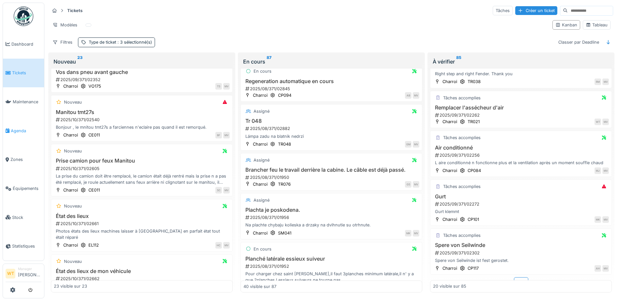
click at [18, 130] on span "Agenda" at bounding box center [26, 131] width 31 height 6
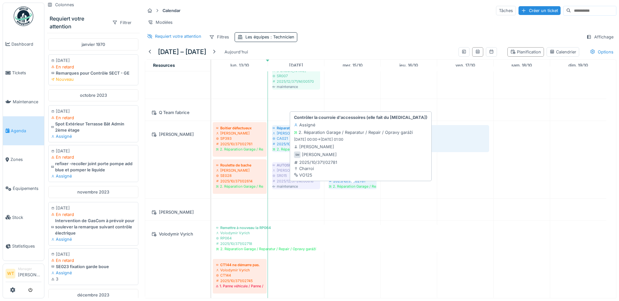
scroll to position [471, 0]
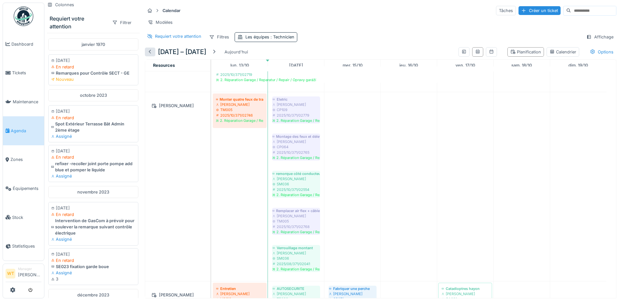
click at [152, 53] on div at bounding box center [149, 52] width 5 height 6
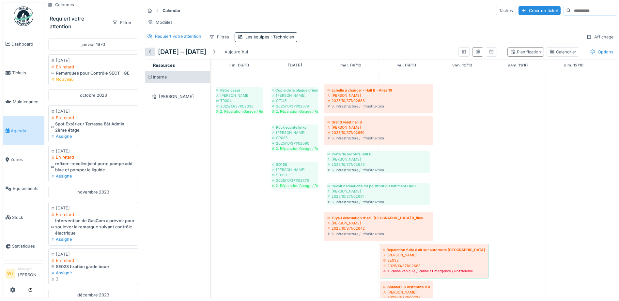
click at [152, 53] on div at bounding box center [149, 52] width 5 height 6
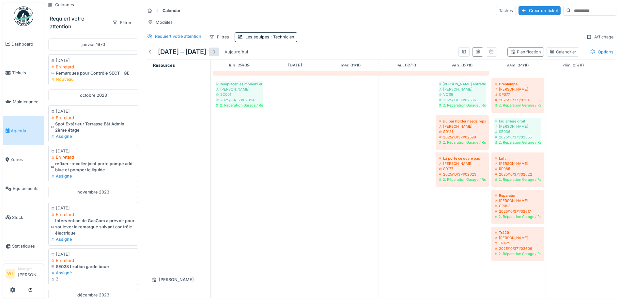
click at [217, 53] on div at bounding box center [213, 52] width 5 height 6
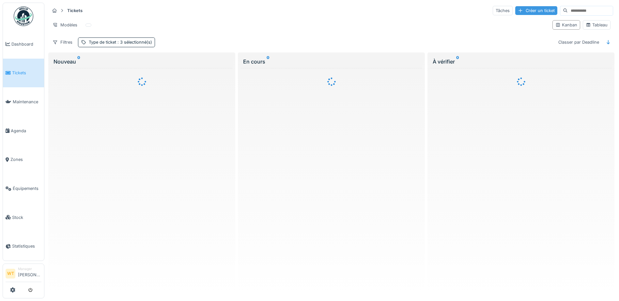
click at [515, 10] on div "Créer un ticket" at bounding box center [536, 10] width 42 height 9
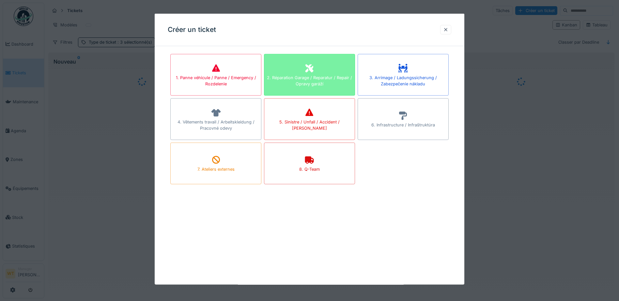
click at [326, 78] on div "2. Réparation Garage / Reparatur / Repair / Opravy garáží" at bounding box center [309, 80] width 90 height 12
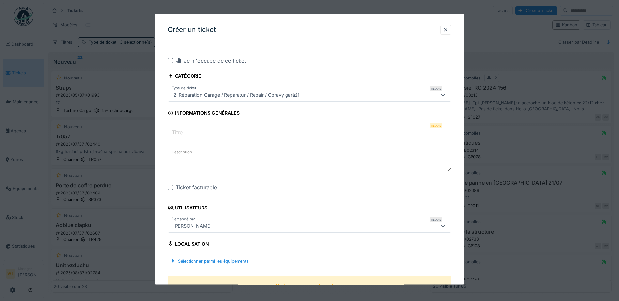
click at [197, 136] on input "Titre" at bounding box center [309, 133] width 283 height 14
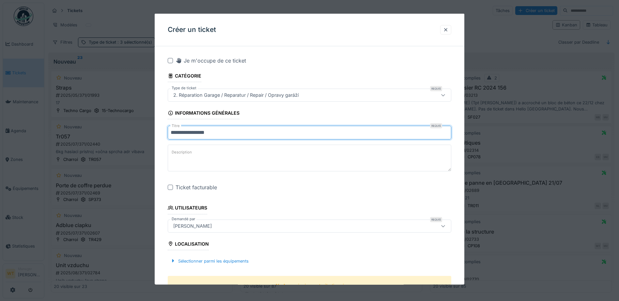
type input "**********"
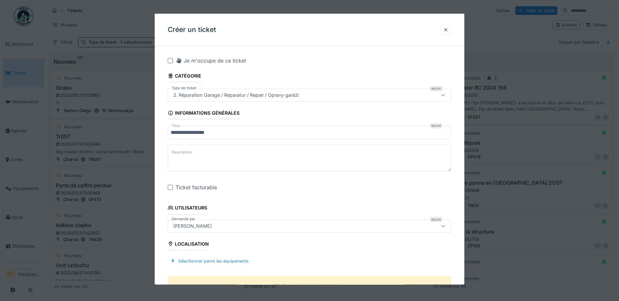
click at [170, 188] on div at bounding box center [170, 187] width 5 height 5
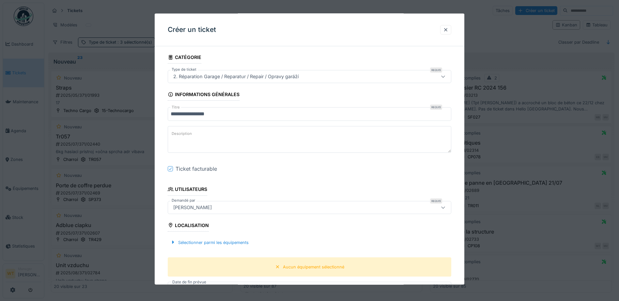
scroll to position [130, 0]
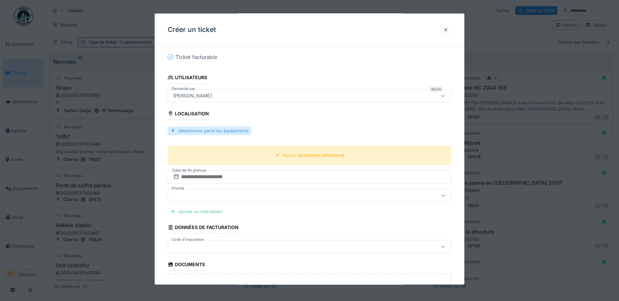
click at [230, 134] on div "Sélectionner parmi les équipements" at bounding box center [209, 130] width 83 height 9
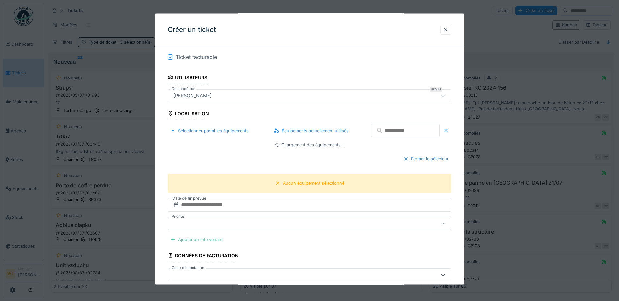
click at [382, 127] on input "text" at bounding box center [405, 131] width 68 height 14
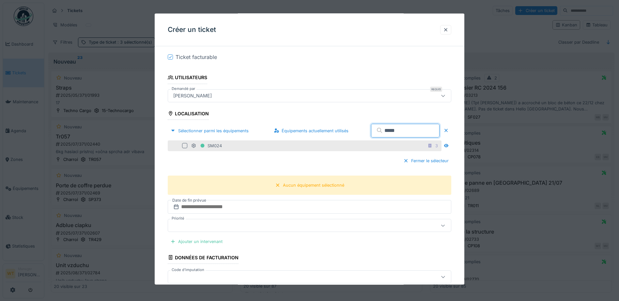
type input "*****"
click at [306, 144] on div "SM024 3" at bounding box center [315, 146] width 249 height 8
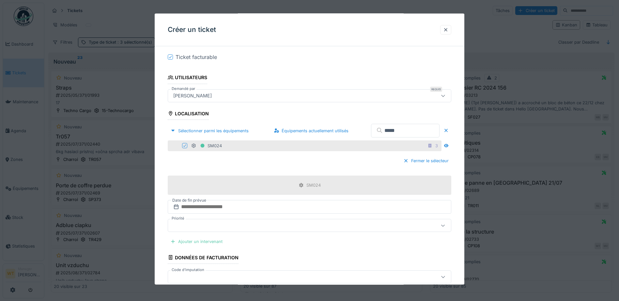
click at [204, 242] on div "Ajouter un intervenant" at bounding box center [196, 241] width 57 height 9
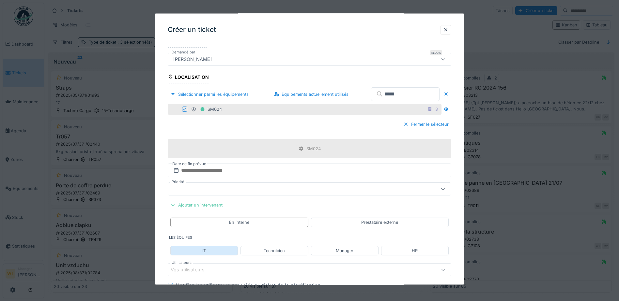
scroll to position [196, 0]
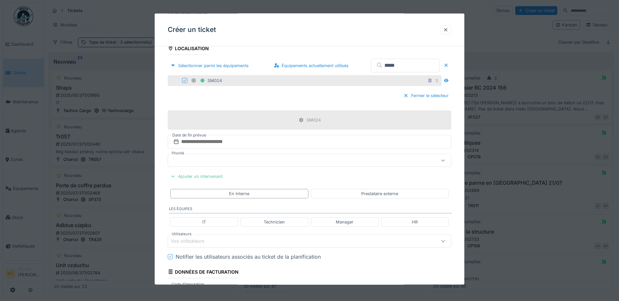
click at [222, 239] on div "Vos utilisateurs" at bounding box center [293, 240] width 244 height 7
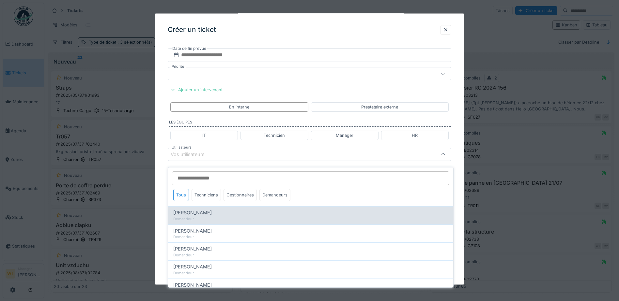
scroll to position [288, 0]
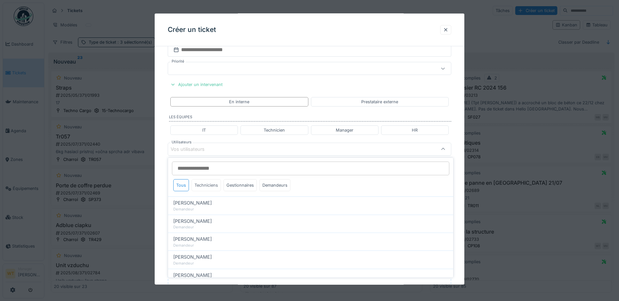
click at [209, 185] on div "Techniciens" at bounding box center [205, 185] width 29 height 12
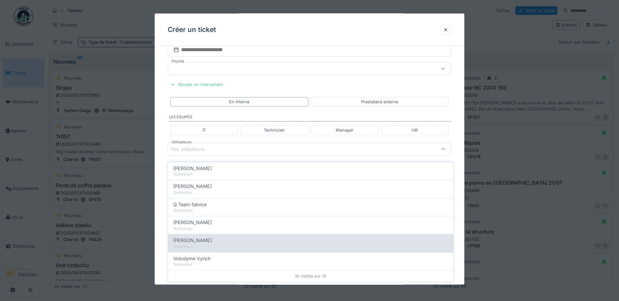
scroll to position [4, 0]
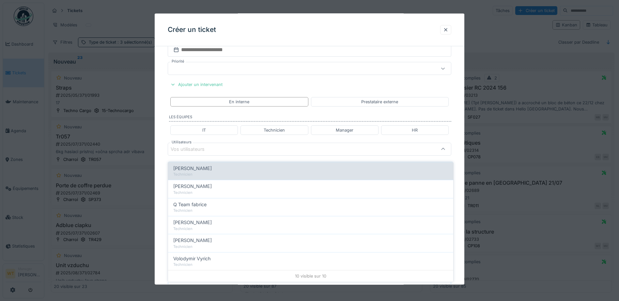
click at [218, 172] on div "Technicien" at bounding box center [310, 175] width 275 height 6
type input "*****"
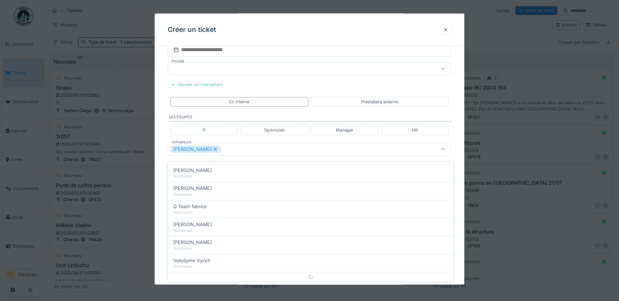
scroll to position [0, 0]
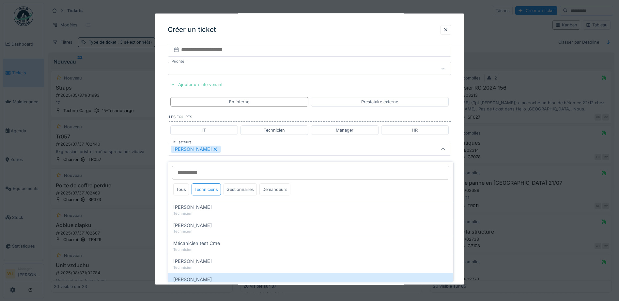
click at [238, 150] on div "[PERSON_NAME]" at bounding box center [293, 148] width 244 height 7
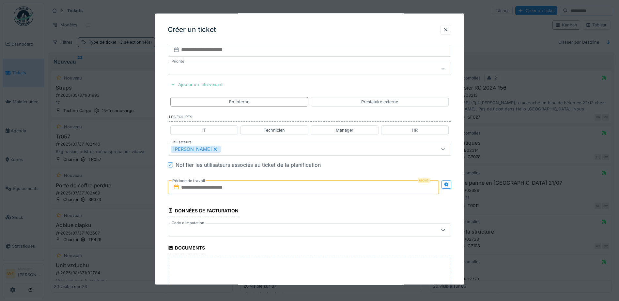
click at [225, 190] on input "text" at bounding box center [303, 187] width 271 height 14
click at [296, 255] on div "15" at bounding box center [293, 251] width 9 height 9
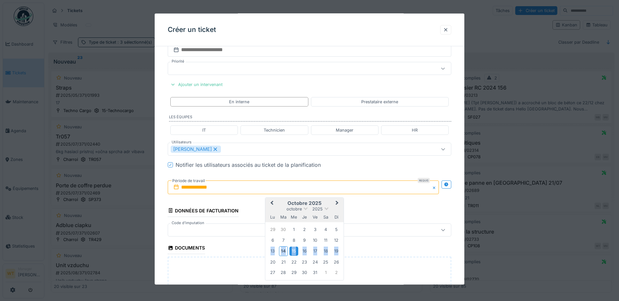
click at [296, 255] on div "15" at bounding box center [293, 251] width 9 height 9
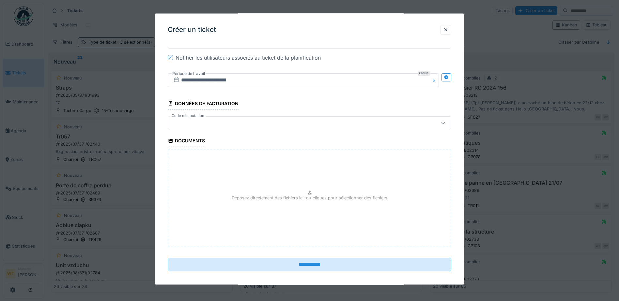
scroll to position [400, 0]
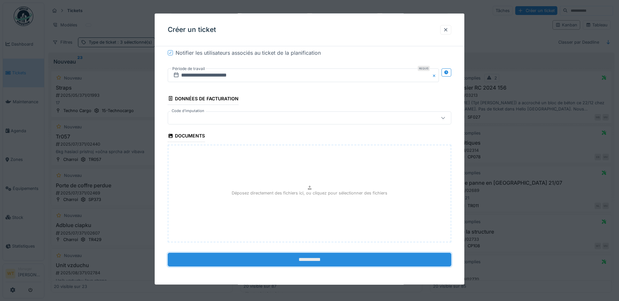
click at [256, 264] on input "**********" at bounding box center [309, 260] width 283 height 14
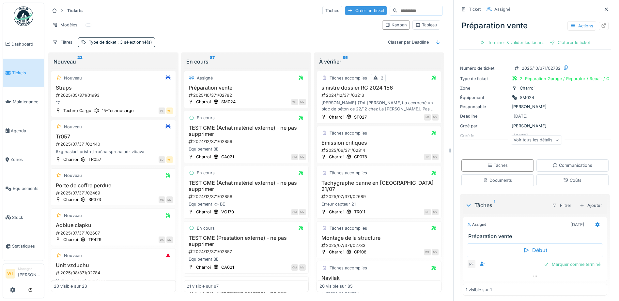
click at [345, 7] on div "Créer un ticket" at bounding box center [366, 10] width 42 height 9
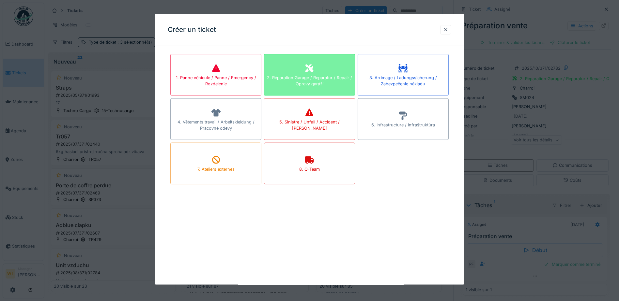
click at [305, 76] on div "2. Réparation Garage / Reparatur / Repair / Opravy garáží" at bounding box center [309, 80] width 90 height 12
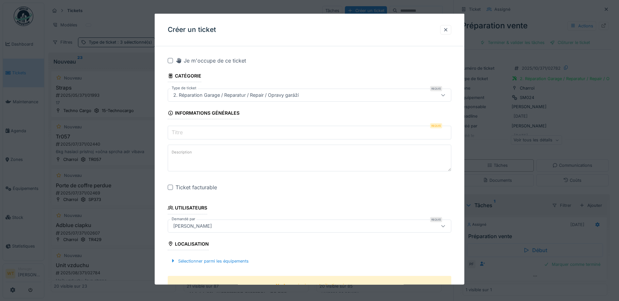
click at [212, 136] on input "Titre" at bounding box center [309, 133] width 283 height 14
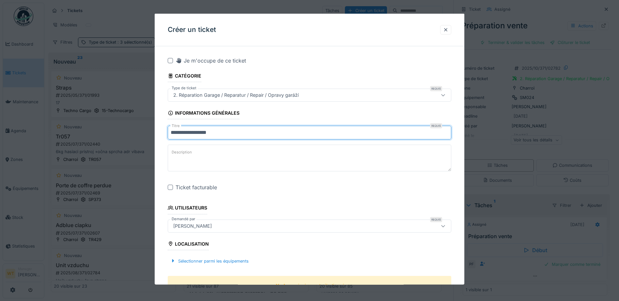
type input "**********"
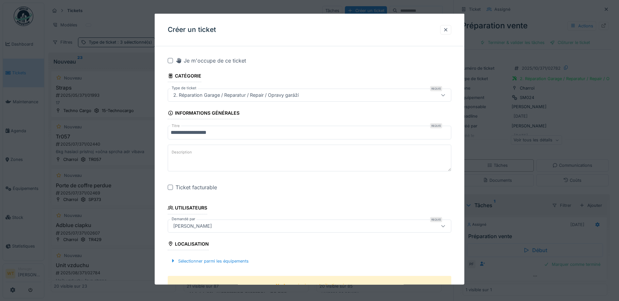
click at [168, 187] on div at bounding box center [170, 187] width 5 height 5
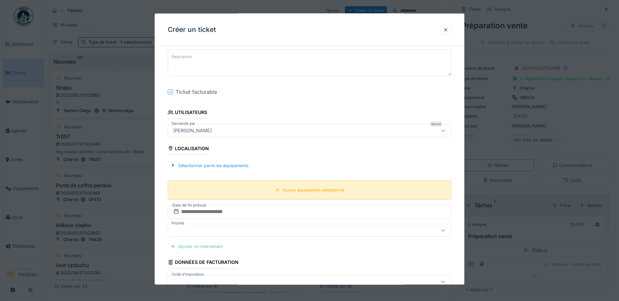
scroll to position [98, 0]
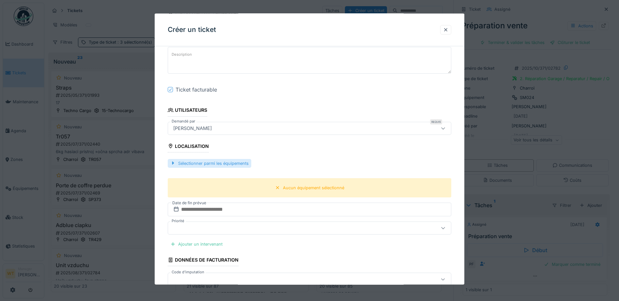
click at [214, 162] on div "Sélectionner parmi les équipements" at bounding box center [209, 163] width 83 height 9
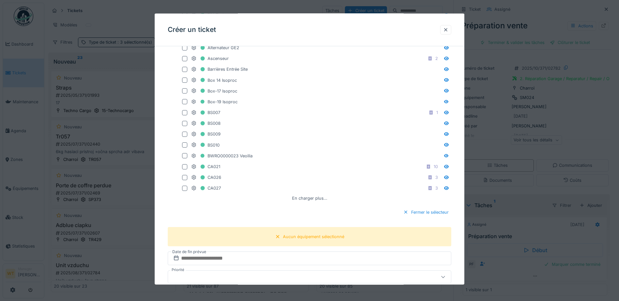
scroll to position [130, 0]
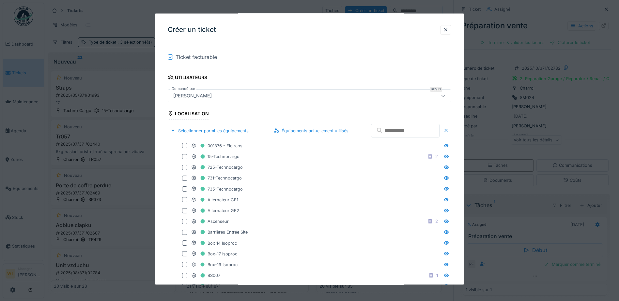
click at [400, 134] on input "text" at bounding box center [405, 131] width 68 height 14
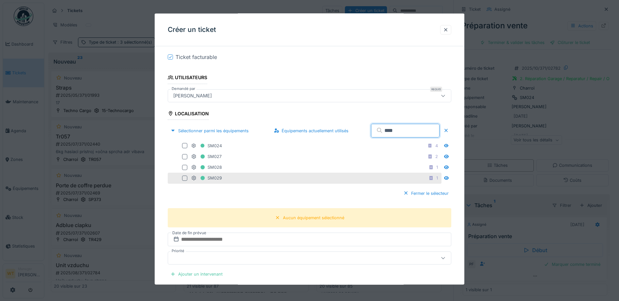
type input "****"
click at [251, 182] on div "SM029 1" at bounding box center [315, 178] width 249 height 8
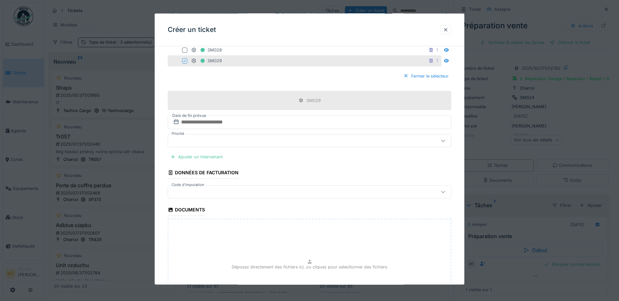
scroll to position [261, 0]
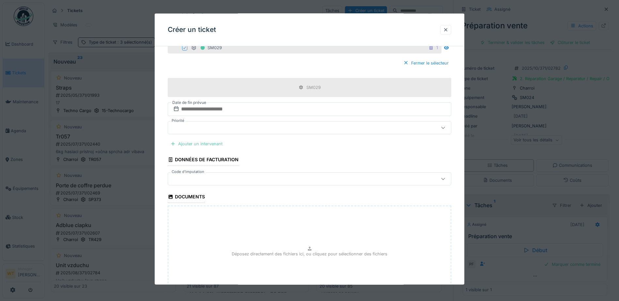
click at [202, 145] on div "Ajouter un intervenant" at bounding box center [196, 144] width 57 height 9
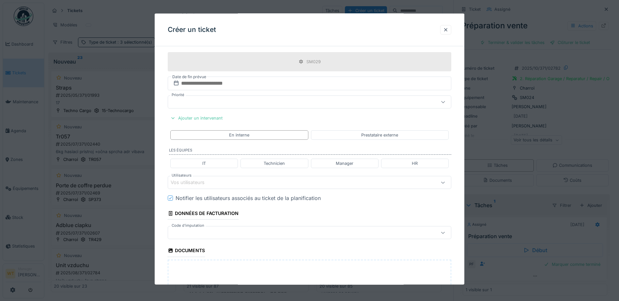
scroll to position [326, 0]
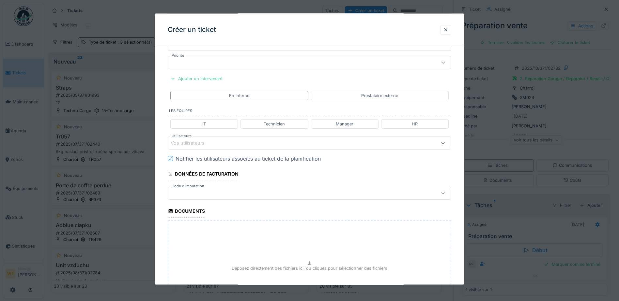
click at [227, 145] on div "Vos utilisateurs" at bounding box center [293, 143] width 244 height 7
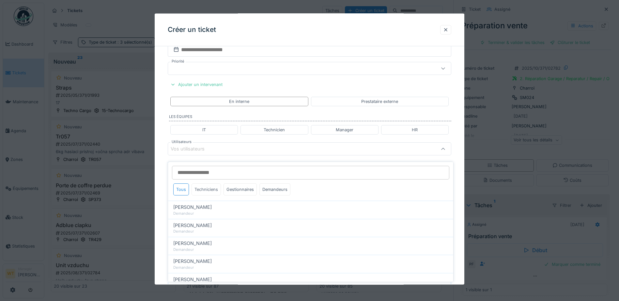
click at [207, 186] on div "Techniciens" at bounding box center [205, 190] width 29 height 12
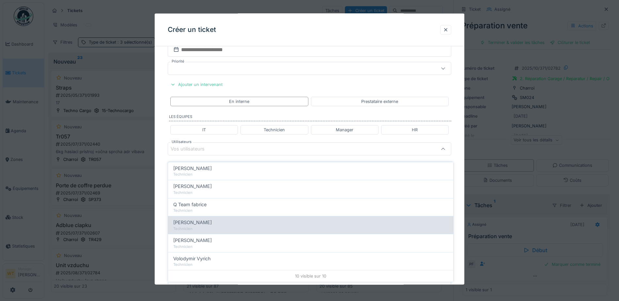
scroll to position [5, 0]
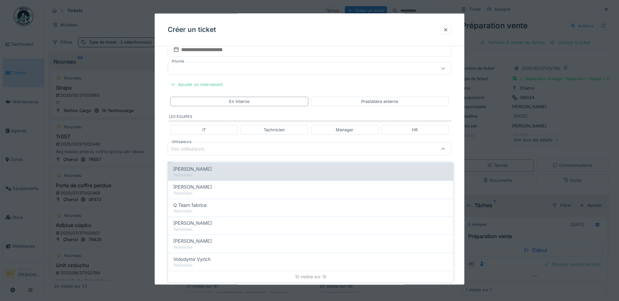
click at [217, 166] on div "[PERSON_NAME]" at bounding box center [310, 169] width 275 height 7
type input "*****"
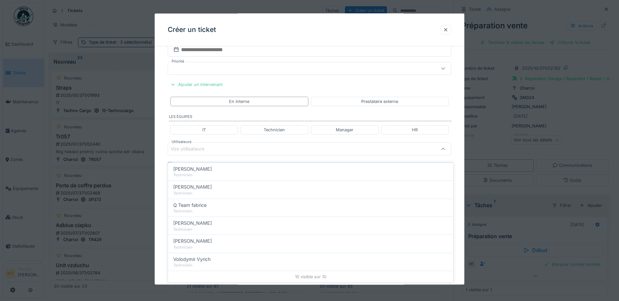
scroll to position [0, 0]
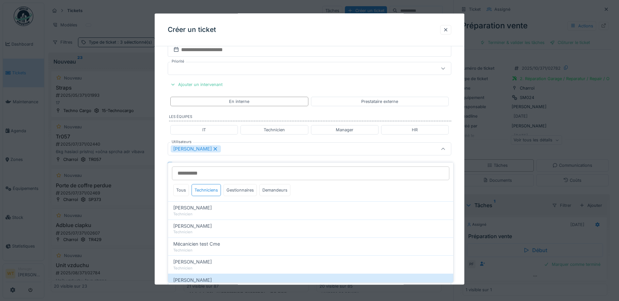
click at [239, 152] on div "[PERSON_NAME]" at bounding box center [293, 148] width 244 height 7
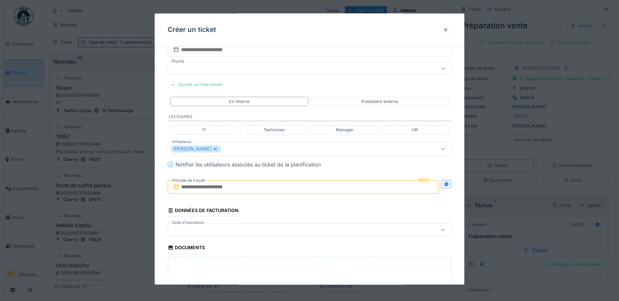
drag, startPoint x: 229, startPoint y: 189, endPoint x: 235, endPoint y: 191, distance: 7.1
click at [229, 189] on input "text" at bounding box center [303, 187] width 271 height 14
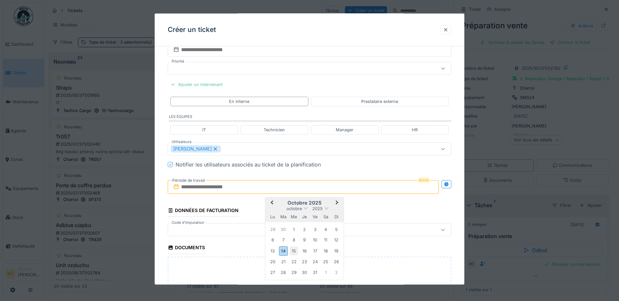
click at [294, 248] on div "15" at bounding box center [293, 251] width 9 height 9
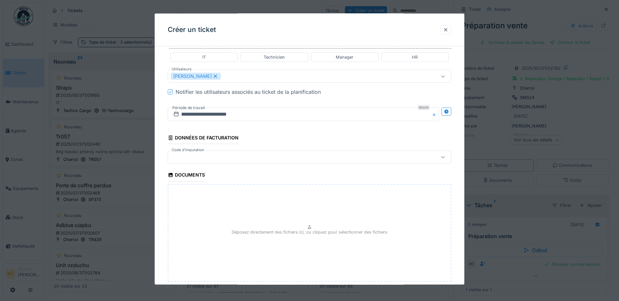
scroll to position [432, 0]
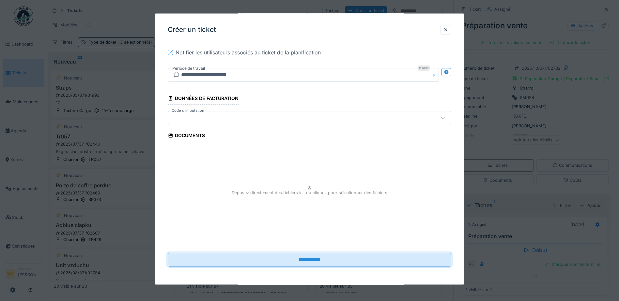
drag, startPoint x: 284, startPoint y: 258, endPoint x: 285, endPoint y: 248, distance: 9.8
click at [284, 257] on input "**********" at bounding box center [309, 260] width 283 height 14
